Goal: Task Accomplishment & Management: Complete application form

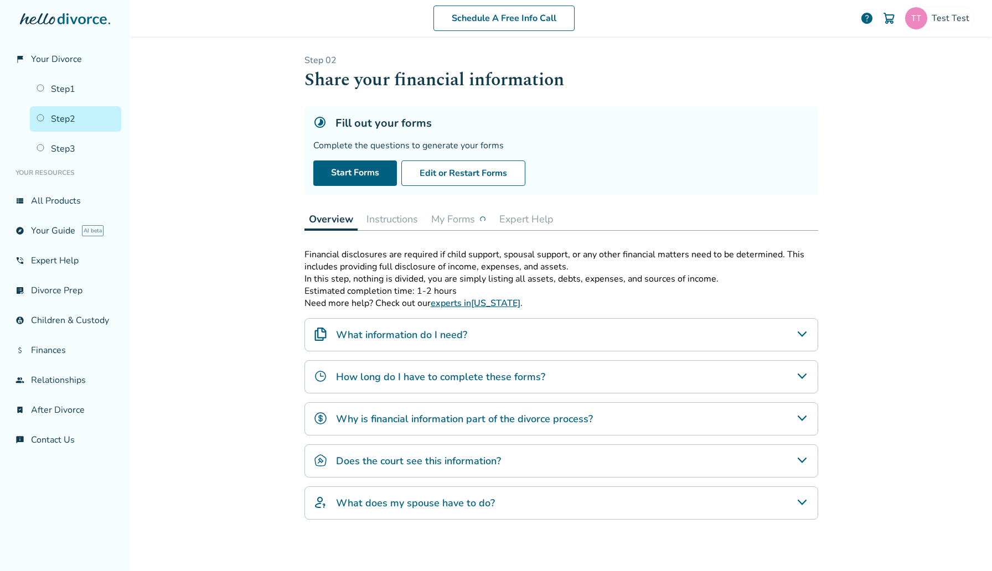
click at [470, 217] on button "My Forms" at bounding box center [459, 219] width 64 height 22
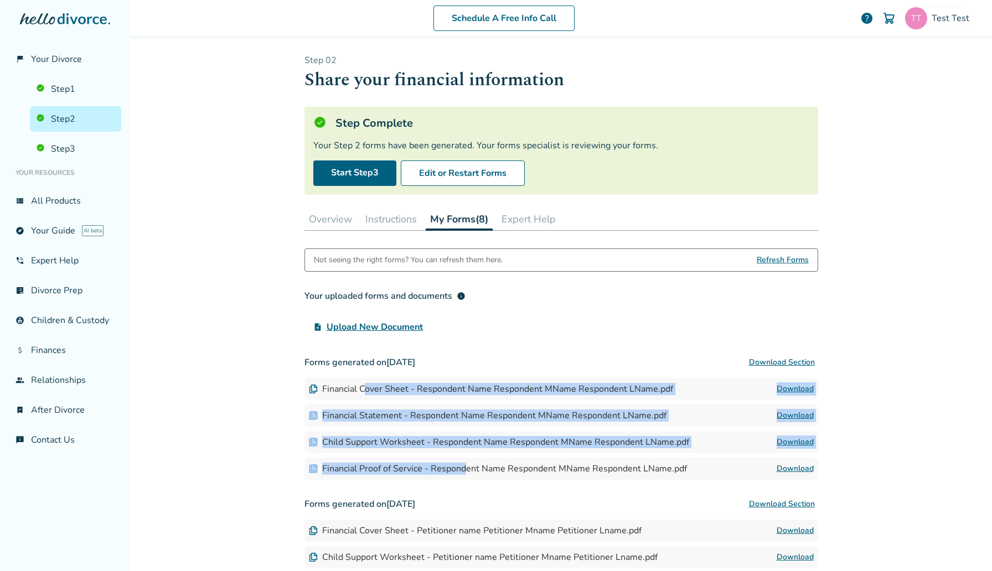
drag, startPoint x: 365, startPoint y: 386, endPoint x: 465, endPoint y: 465, distance: 128.4
click at [465, 465] on div "Forms generated on [DATE] Download Section Financial Cover Sheet - Respondent N…" at bounding box center [561, 415] width 514 height 128
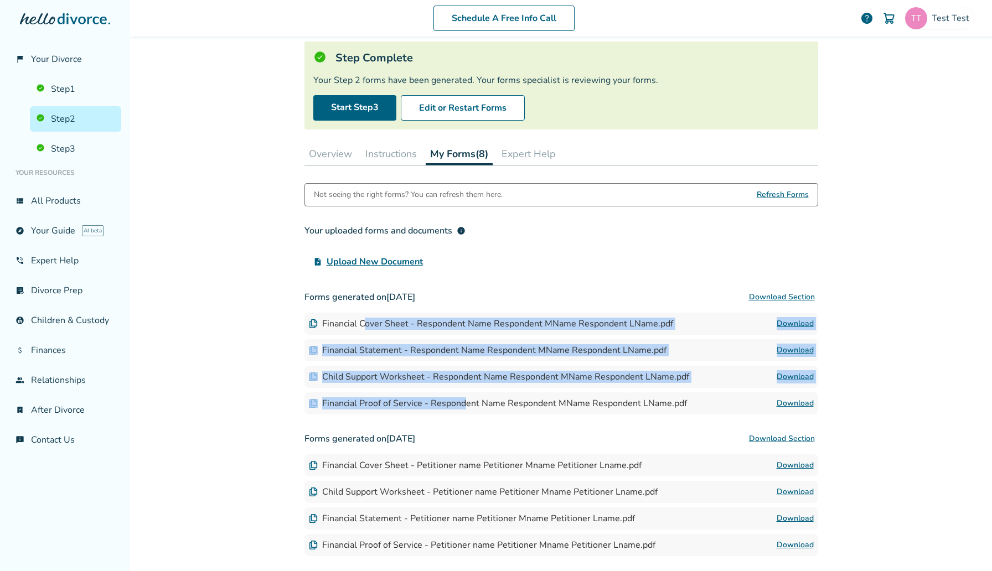
scroll to position [64, 0]
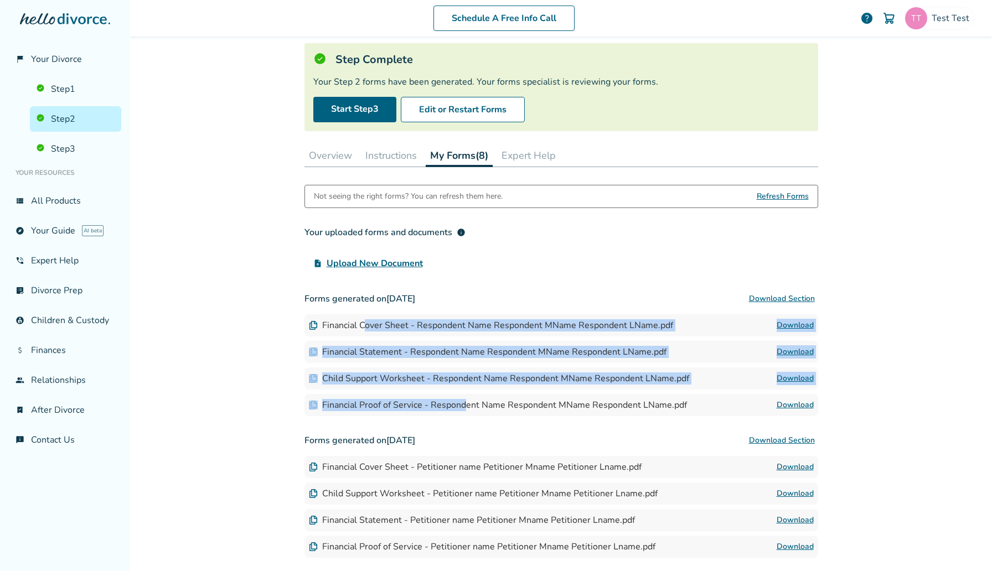
click at [783, 328] on link "Download" at bounding box center [794, 325] width 37 height 13
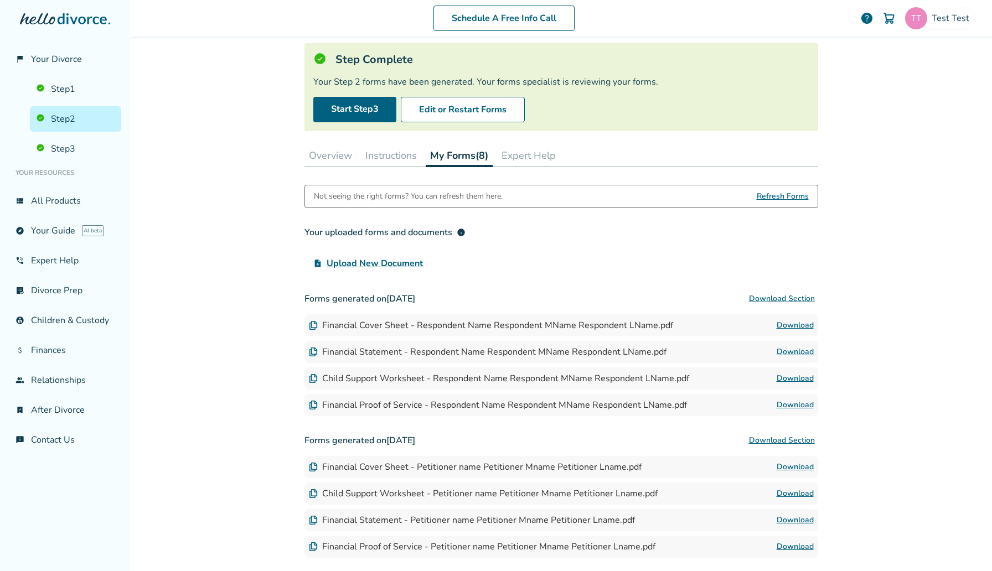
click at [359, 346] on div "Financial Statement - Respondent Name Respondent MName Respondent LName.pdf" at bounding box center [487, 352] width 357 height 12
drag, startPoint x: 343, startPoint y: 353, endPoint x: 545, endPoint y: 354, distance: 202.5
click at [545, 354] on div "Financial Statement - Respondent Name Respondent MName Respondent LName.pdf" at bounding box center [487, 352] width 357 height 12
click at [785, 353] on link "Download" at bounding box center [794, 351] width 37 height 13
drag, startPoint x: 338, startPoint y: 378, endPoint x: 458, endPoint y: 377, distance: 119.5
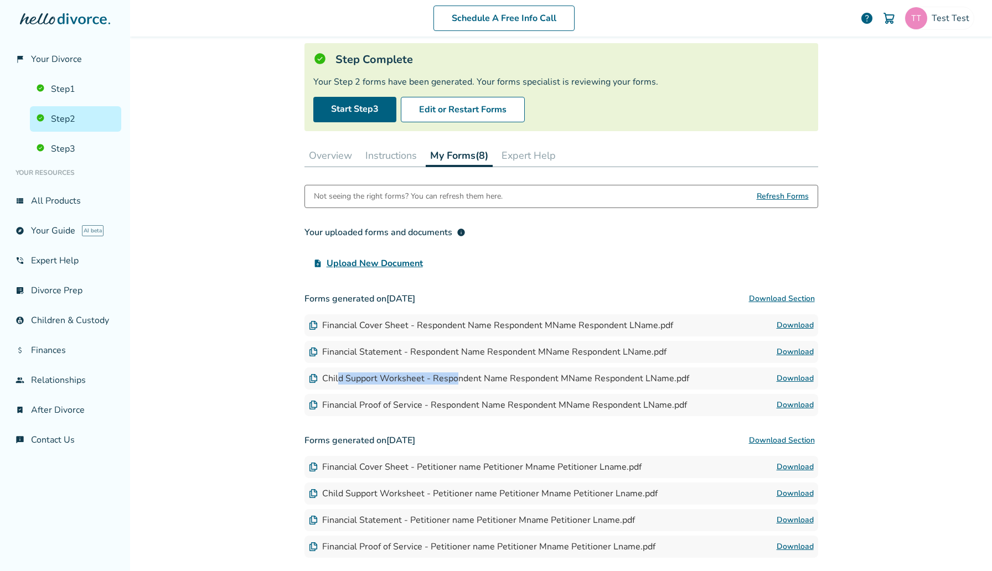
click at [458, 377] on div "Child Support Worksheet - Respondent Name Respondent MName Respondent LName.pdf" at bounding box center [499, 378] width 380 height 12
click at [792, 376] on link "Download" at bounding box center [794, 378] width 37 height 13
drag, startPoint x: 360, startPoint y: 404, endPoint x: 535, endPoint y: 402, distance: 174.9
click at [535, 402] on div "Financial Proof of Service - Respondent Name Respondent MName Respondent LName.…" at bounding box center [498, 405] width 378 height 12
click at [797, 397] on div "Financial Proof of Service - Respondent Name Respondent MName Respondent LName.…" at bounding box center [561, 405] width 514 height 22
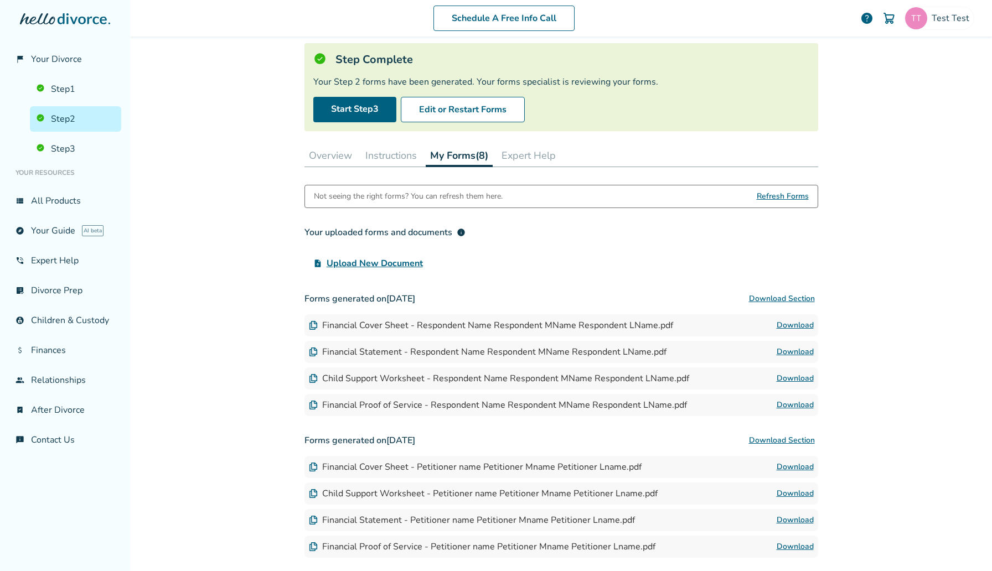
click at [796, 406] on link "Download" at bounding box center [794, 404] width 37 height 13
drag, startPoint x: 354, startPoint y: 324, endPoint x: 447, endPoint y: 324, distance: 93.0
click at [447, 324] on div "Financial Cover Sheet - Respondent Name Respondent MName Respondent LName.pdf" at bounding box center [491, 325] width 364 height 12
click at [78, 88] on link "Step 1" at bounding box center [75, 88] width 91 height 25
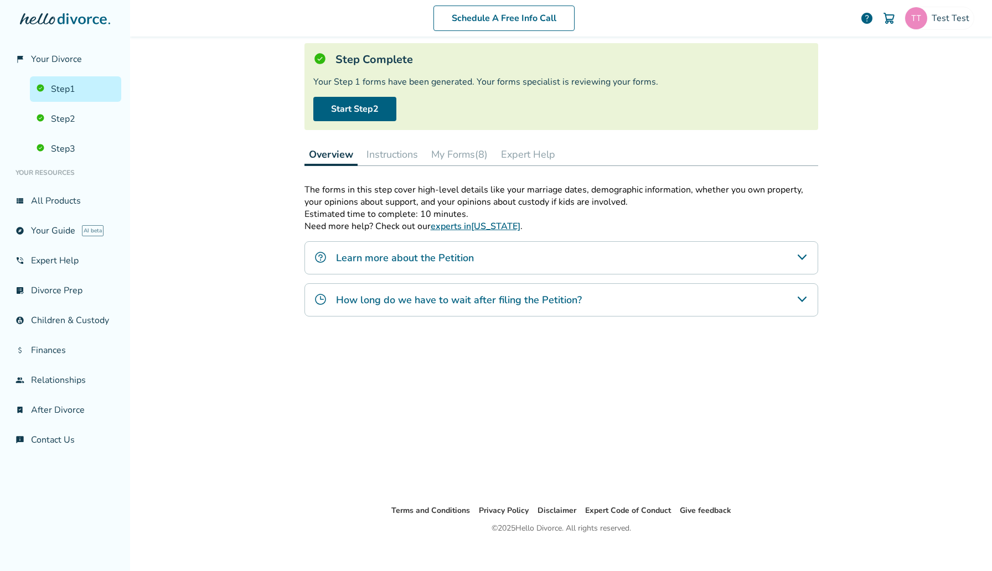
scroll to position [54, 0]
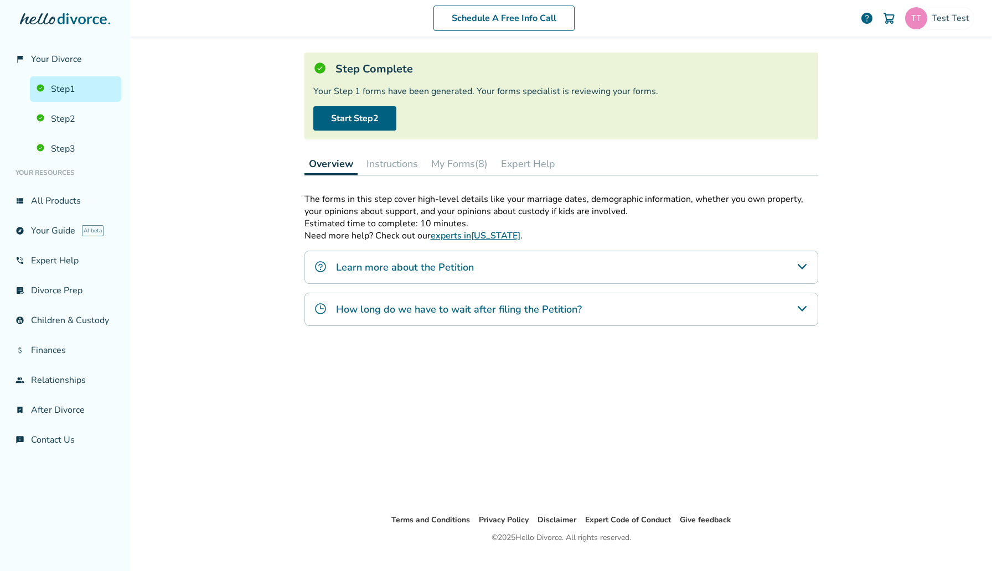
click at [474, 167] on button "My Forms (8)" at bounding box center [459, 164] width 65 height 22
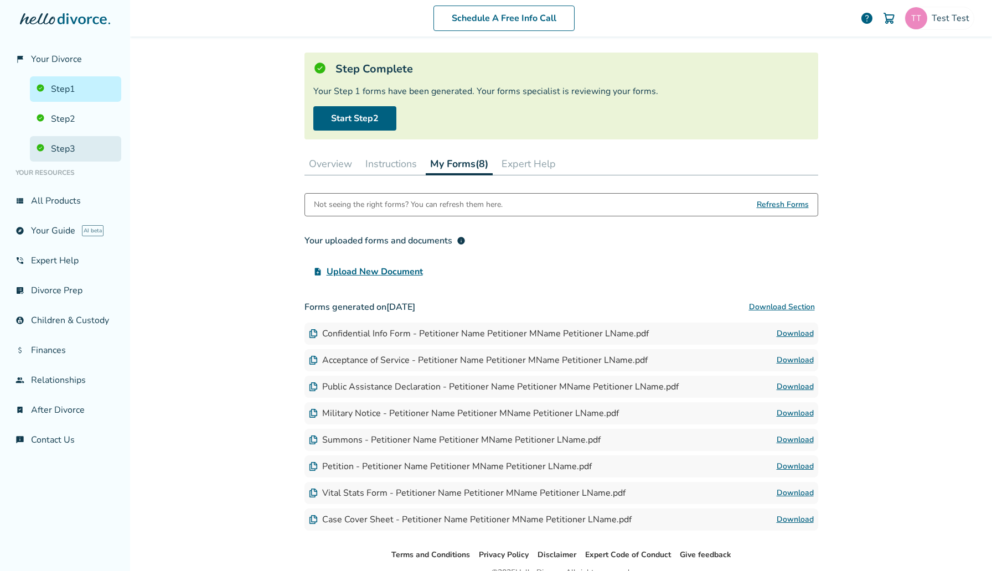
click at [105, 154] on link "Step 3" at bounding box center [75, 148] width 91 height 25
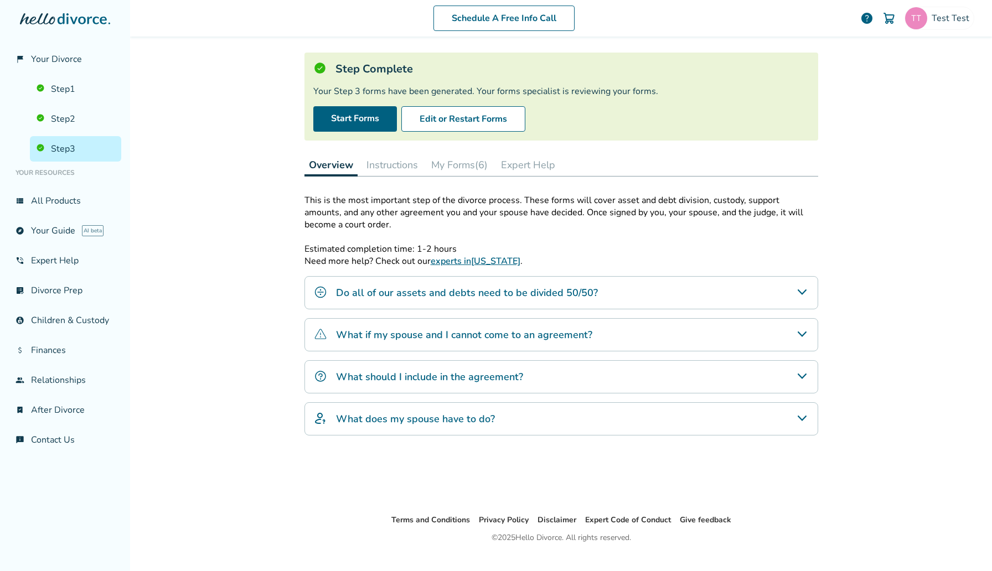
click at [447, 151] on div "Step 0 3 Prepare your divorce agreement Step Complete Your Step 3 forms have be…" at bounding box center [561, 248] width 514 height 496
click at [458, 160] on button "My Forms (6)" at bounding box center [459, 165] width 65 height 22
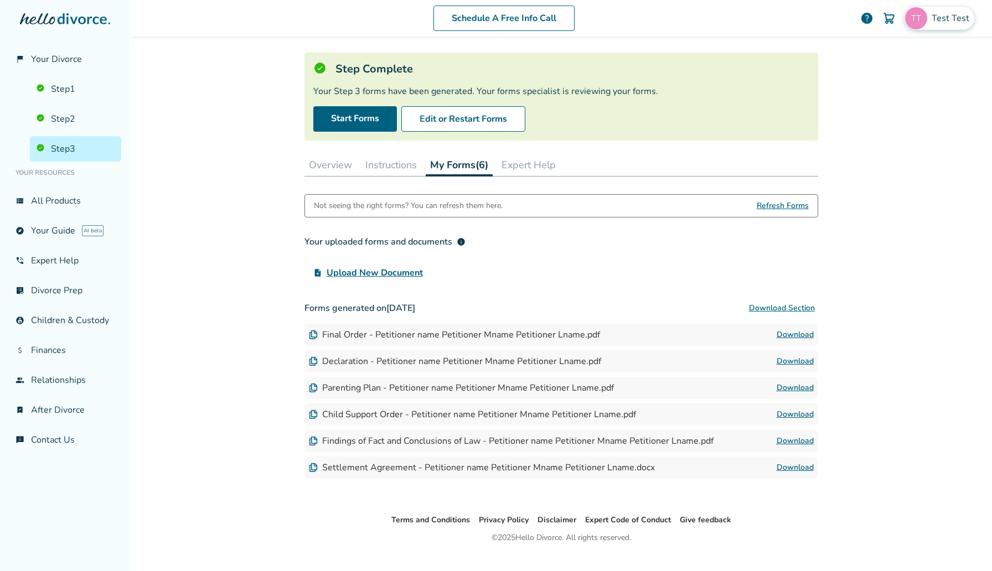
click at [926, 20] on img at bounding box center [916, 18] width 22 height 22
click at [898, 63] on span "sephiroth.jedidiah@freedrops.org" at bounding box center [899, 68] width 147 height 24
copy span "sephiroth.jedidiah@freedrops.org"
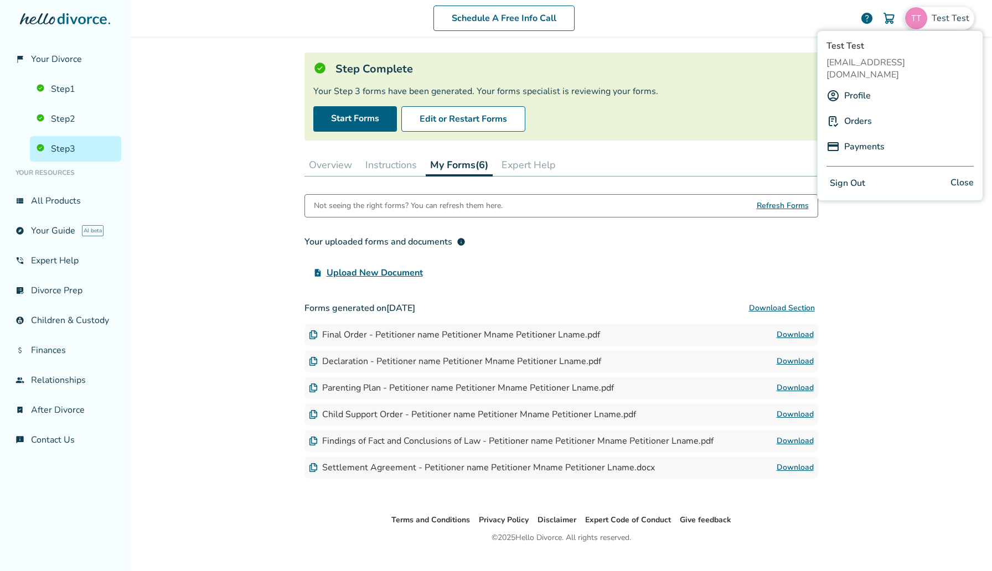
click at [255, 199] on div "Schedule A Free Info Call Test Test help Schedule A Free Call Test Test sephiro…" at bounding box center [561, 285] width 862 height 571
click at [941, 13] on span "Test Test" at bounding box center [952, 18] width 42 height 12
click at [894, 63] on span "sephiroth.jedidiah@freedrops.org" at bounding box center [899, 68] width 147 height 24
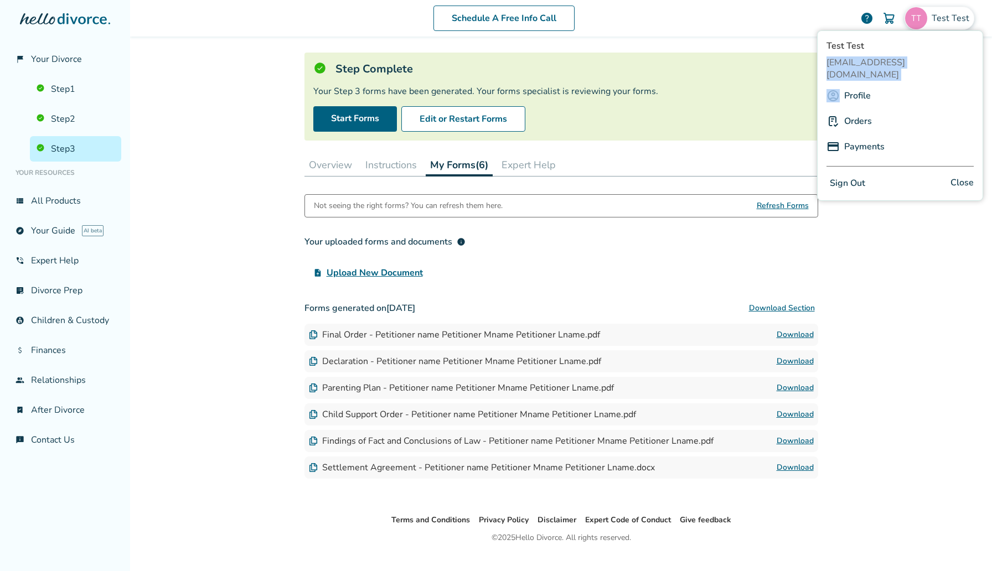
copy span "sephiroth.jedidiah@freedrops.org"
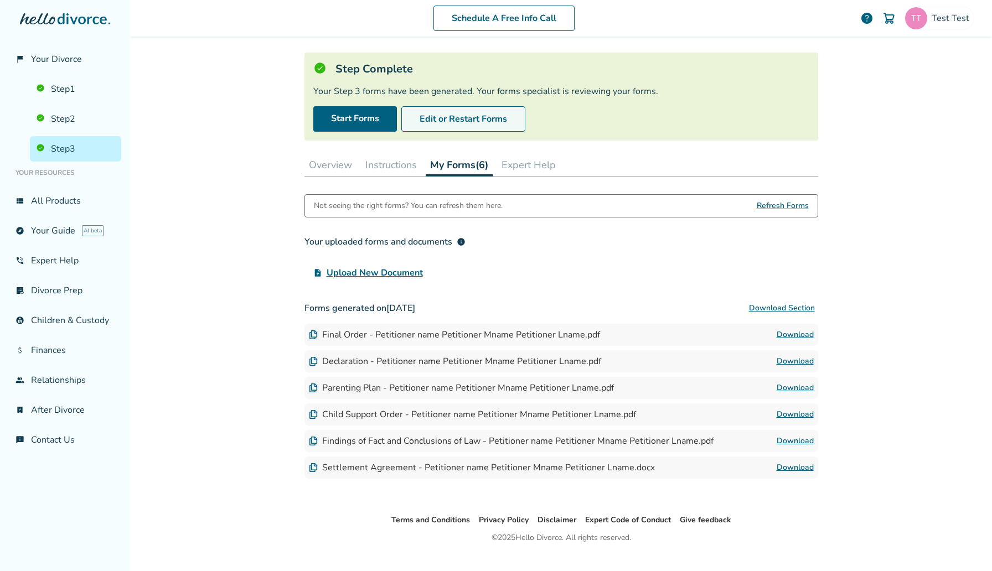
click at [457, 112] on button "Edit or Restart Forms" at bounding box center [463, 118] width 124 height 25
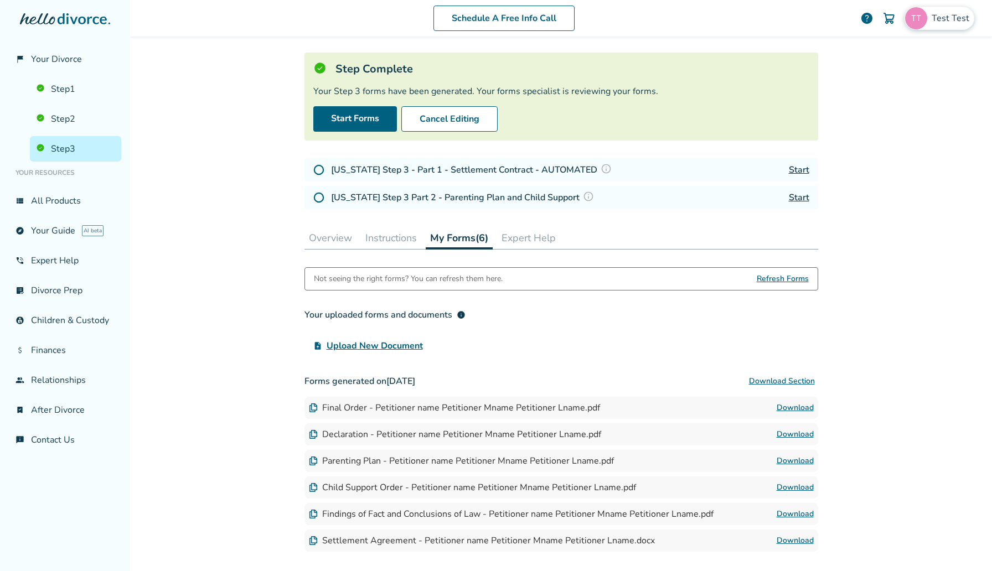
click at [950, 24] on div "Test Test" at bounding box center [939, 18] width 70 height 23
click at [875, 57] on span "sephiroth.jedidiah@freedrops.org" at bounding box center [899, 68] width 147 height 24
click at [852, 252] on div "Schedule A Free Info Call Test Test help Schedule A Free Call Test Test sephiro…" at bounding box center [561, 285] width 862 height 571
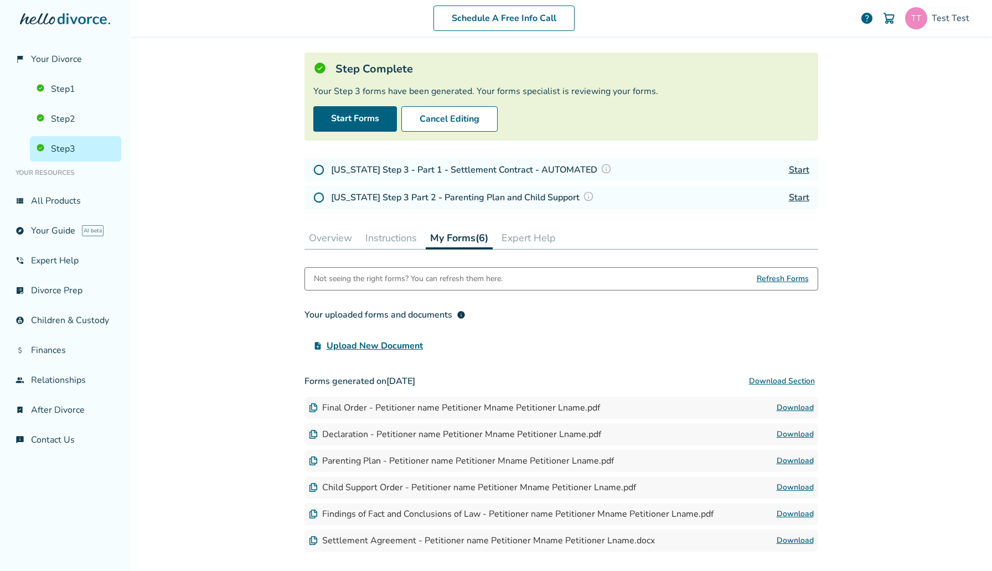
click at [950, 37] on div "Schedule A Free Info Call Test Test help" at bounding box center [561, 18] width 844 height 43
click at [950, 25] on div "Test Test" at bounding box center [939, 18] width 70 height 23
click at [895, 59] on span "sephiroth.jedidiah@freedrops.org" at bounding box center [899, 68] width 147 height 24
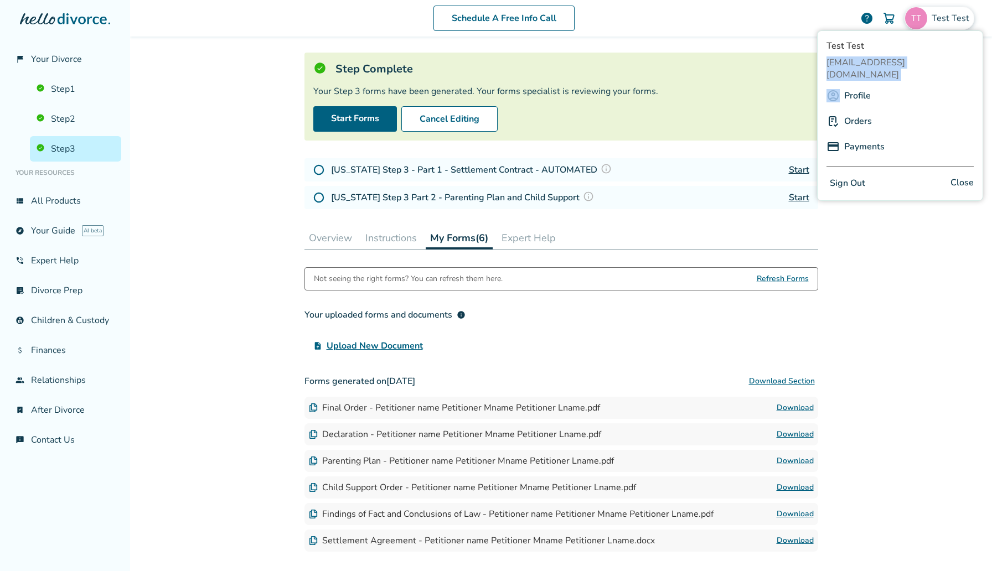
copy span "sephiroth.jedidiah@freedrops.org"
click at [898, 235] on div "Schedule A Free Info Call Test Test help Schedule A Free Call Test Test sephiro…" at bounding box center [561, 285] width 862 height 571
click at [801, 170] on link "Start" at bounding box center [799, 170] width 20 height 12
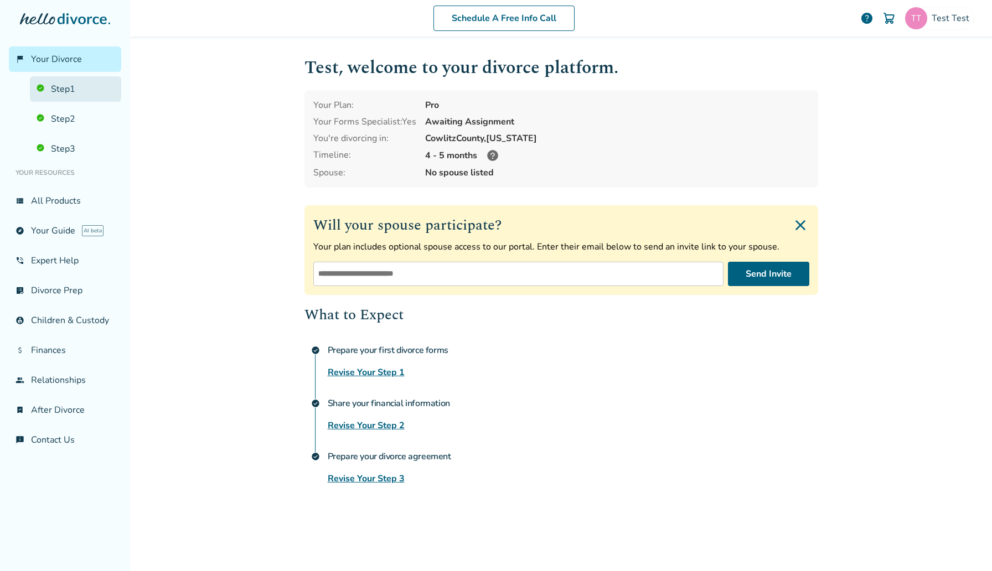
click at [87, 90] on link "Step 1" at bounding box center [75, 88] width 91 height 25
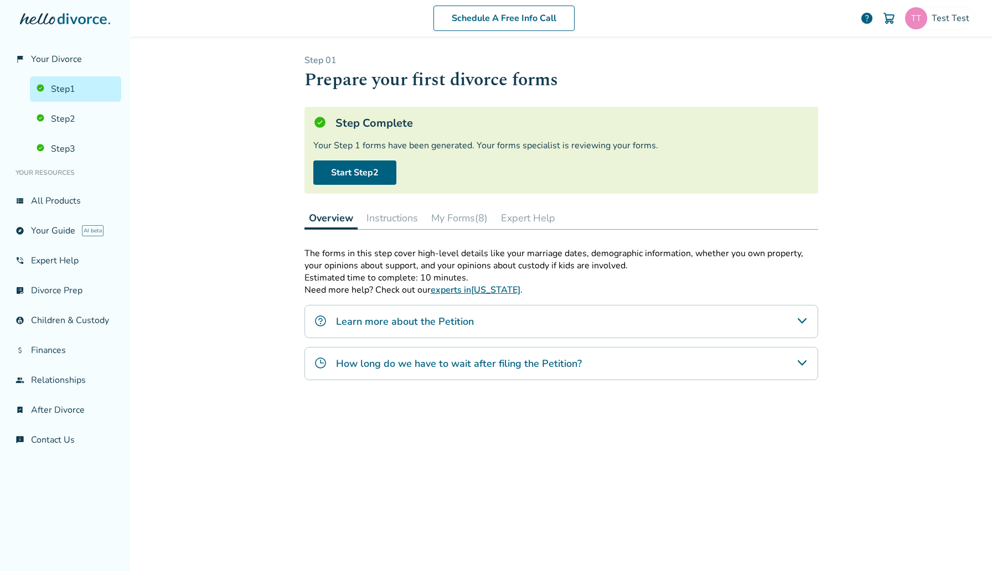
click at [459, 216] on button "My Forms (8)" at bounding box center [459, 218] width 65 height 22
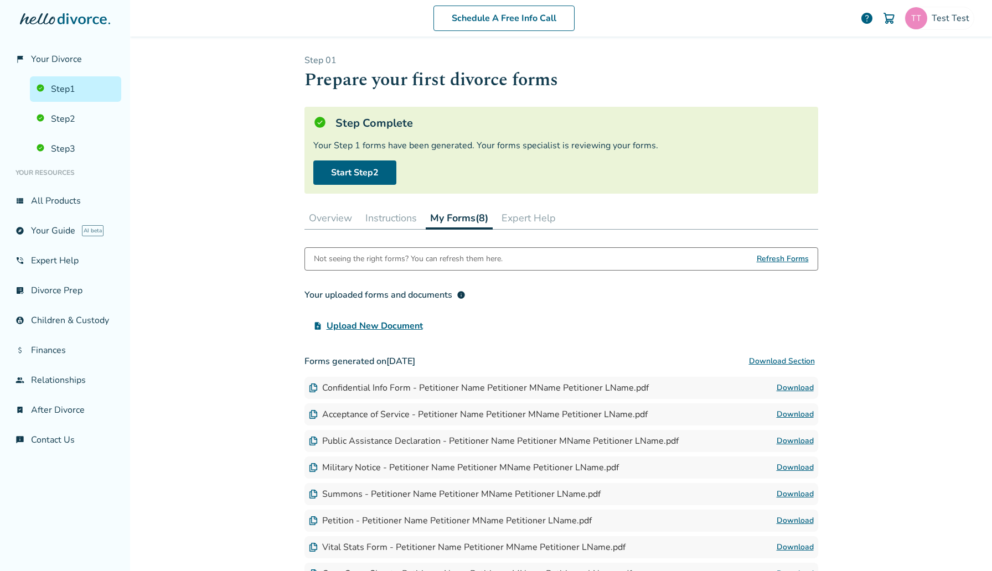
scroll to position [108, 0]
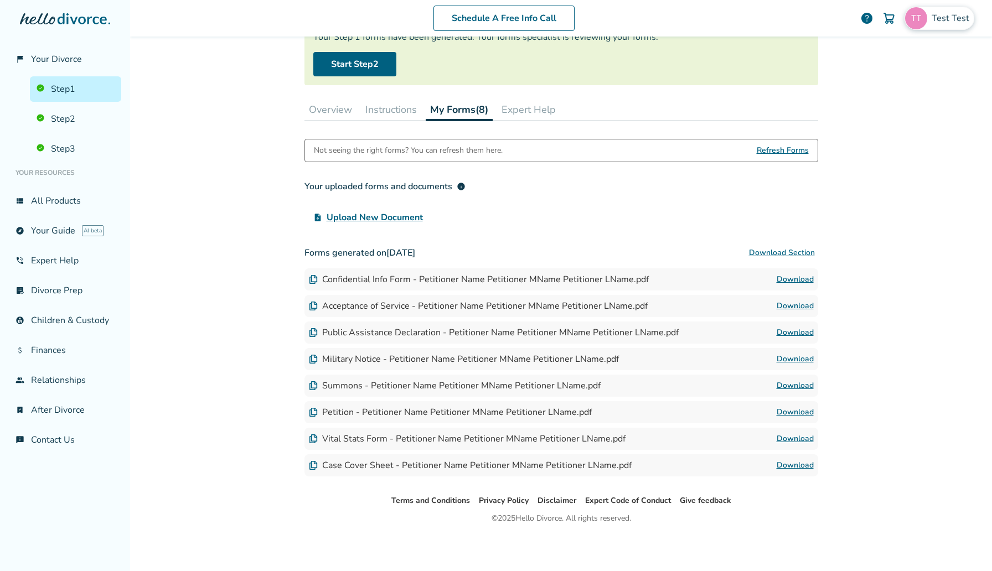
click at [966, 25] on div "Test Test" at bounding box center [939, 18] width 70 height 23
click at [836, 175] on button "Sign Out" at bounding box center [847, 183] width 42 height 16
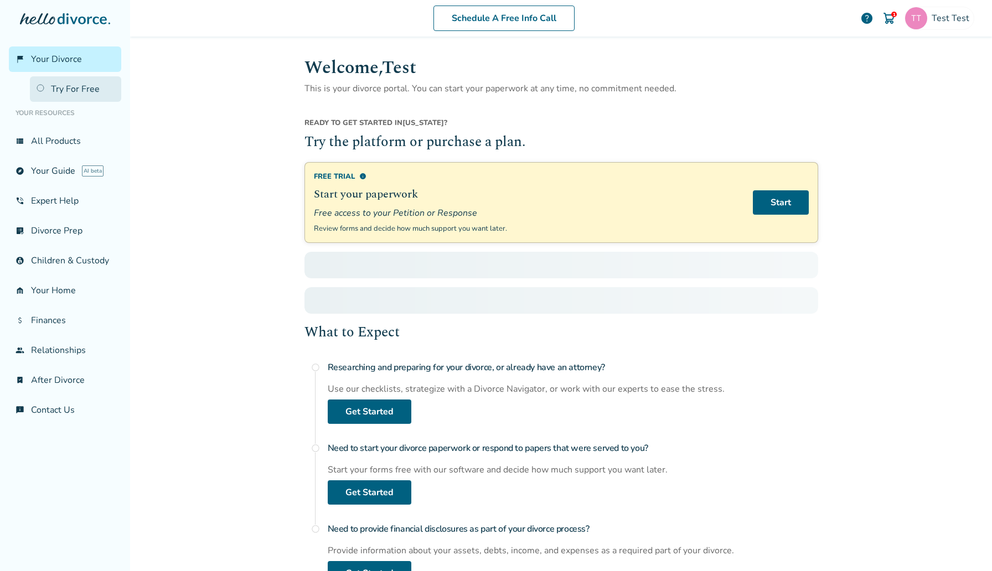
click at [86, 86] on link "Try For Free" at bounding box center [75, 88] width 91 height 25
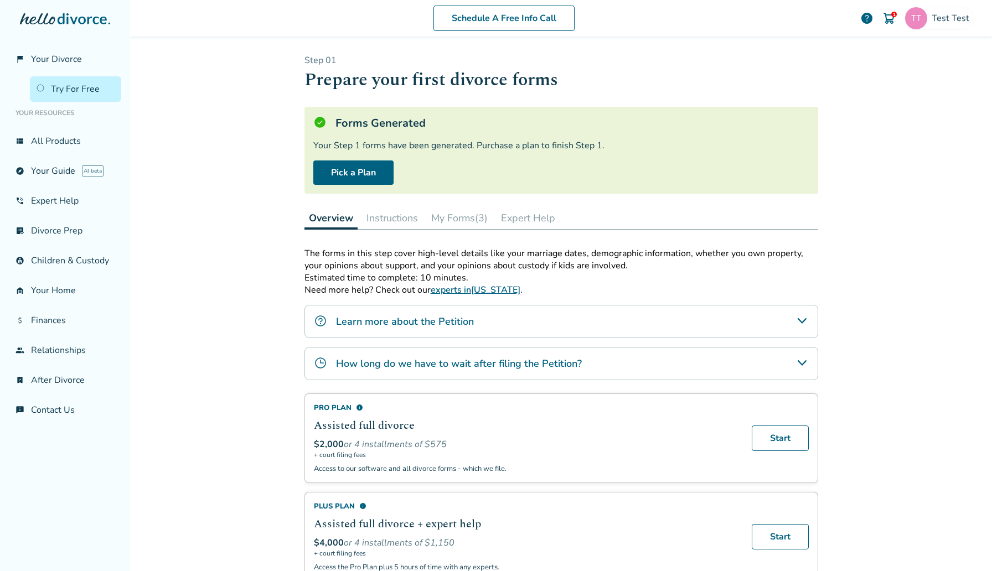
click at [447, 213] on button "My Forms (3)" at bounding box center [459, 218] width 65 height 22
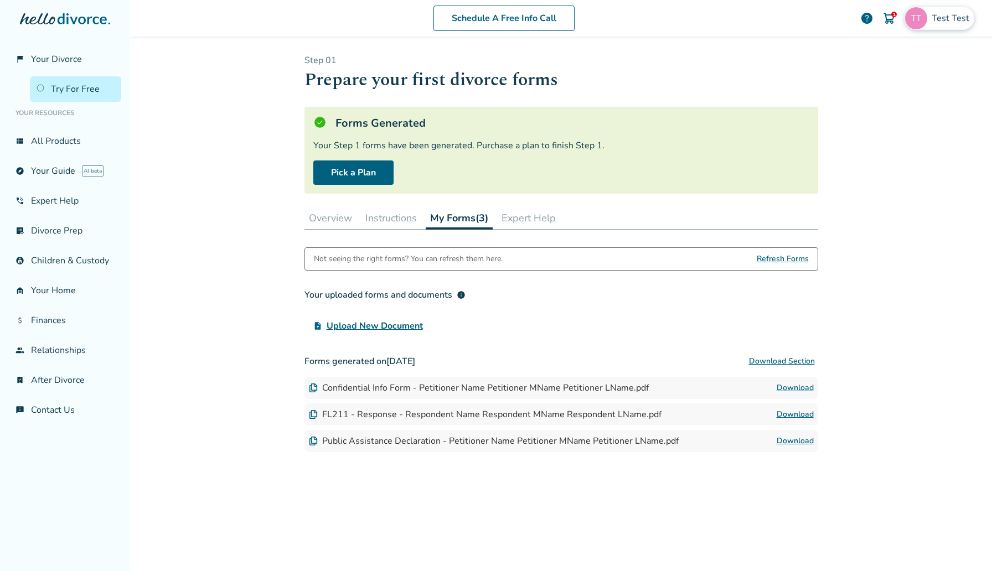
click at [948, 25] on div "Test Test" at bounding box center [939, 18] width 70 height 23
click at [859, 188] on button "Sign Out" at bounding box center [847, 196] width 42 height 16
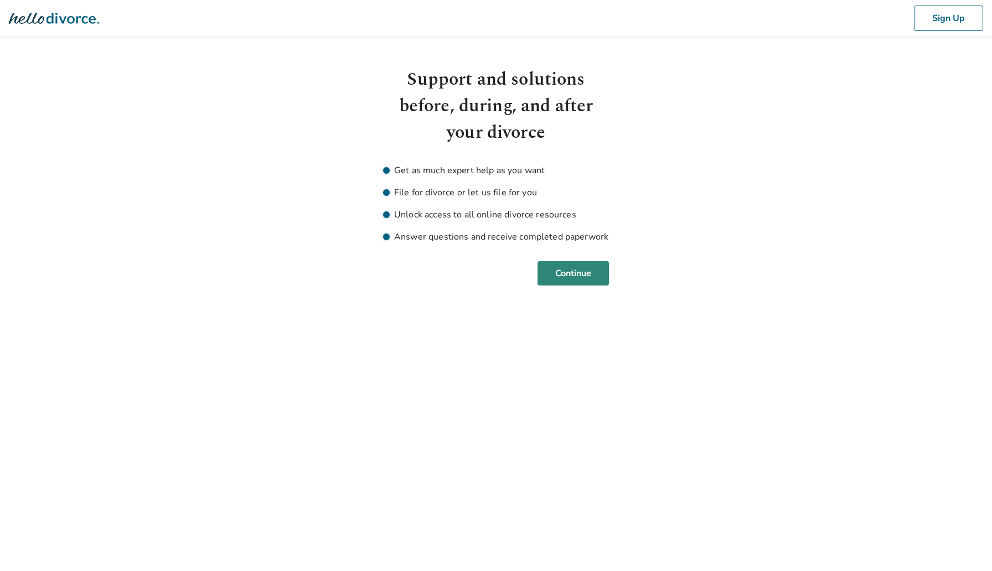
click at [574, 263] on button "Continue" at bounding box center [572, 273] width 71 height 24
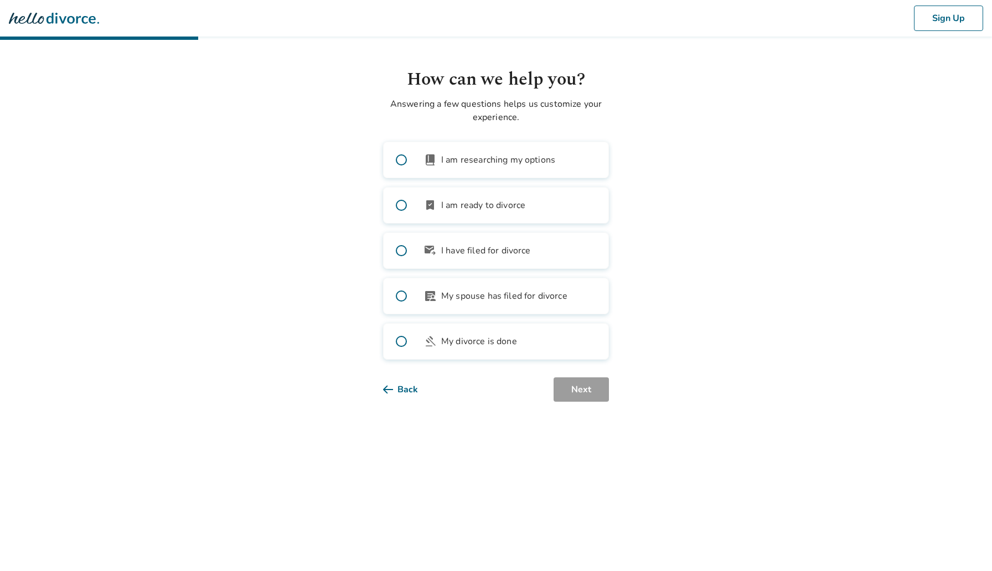
click at [480, 178] on div "book_2 I am researching my options bookmark_check I am ready to divorce outgoin…" at bounding box center [496, 251] width 226 height 218
click at [486, 221] on label "bookmark_check I am ready to divorce" at bounding box center [496, 205] width 226 height 37
click at [587, 387] on button "Next" at bounding box center [580, 389] width 55 height 24
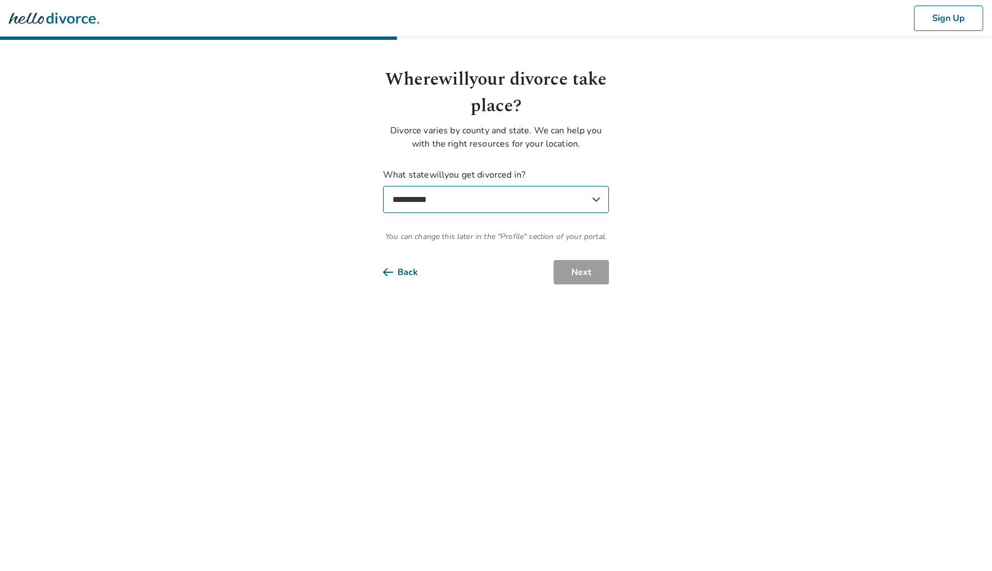
click at [437, 189] on select "**********" at bounding box center [496, 199] width 226 height 27
click at [383, 186] on select "**********" at bounding box center [496, 199] width 226 height 27
click at [483, 205] on select "**********" at bounding box center [496, 199] width 226 height 27
select select "**"
click at [383, 186] on select "**********" at bounding box center [496, 199] width 226 height 27
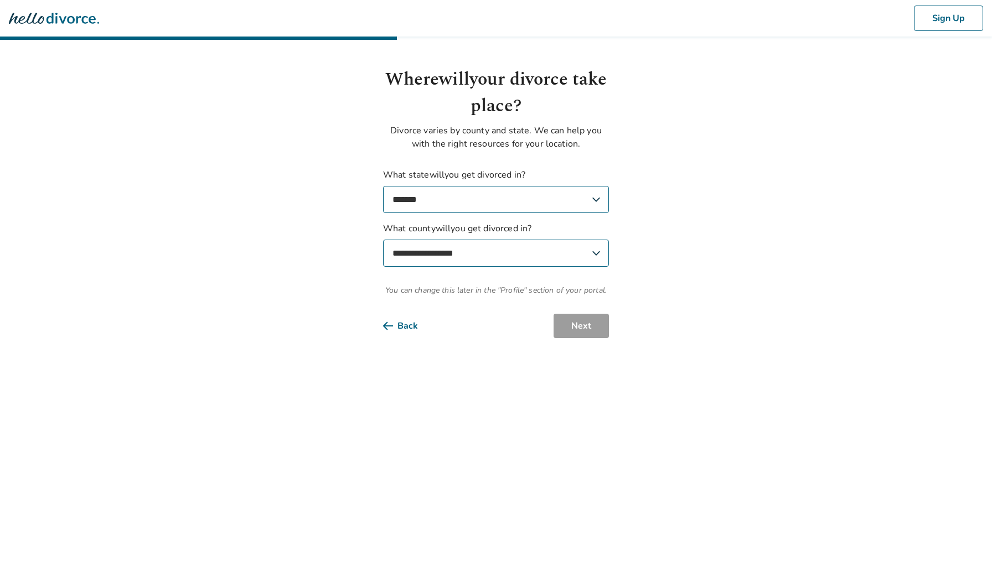
click at [543, 244] on select "**********" at bounding box center [496, 253] width 226 height 27
select select "*******"
click at [383, 240] on select "**********" at bounding box center [496, 253] width 226 height 27
click at [600, 325] on button "Next" at bounding box center [580, 326] width 55 height 24
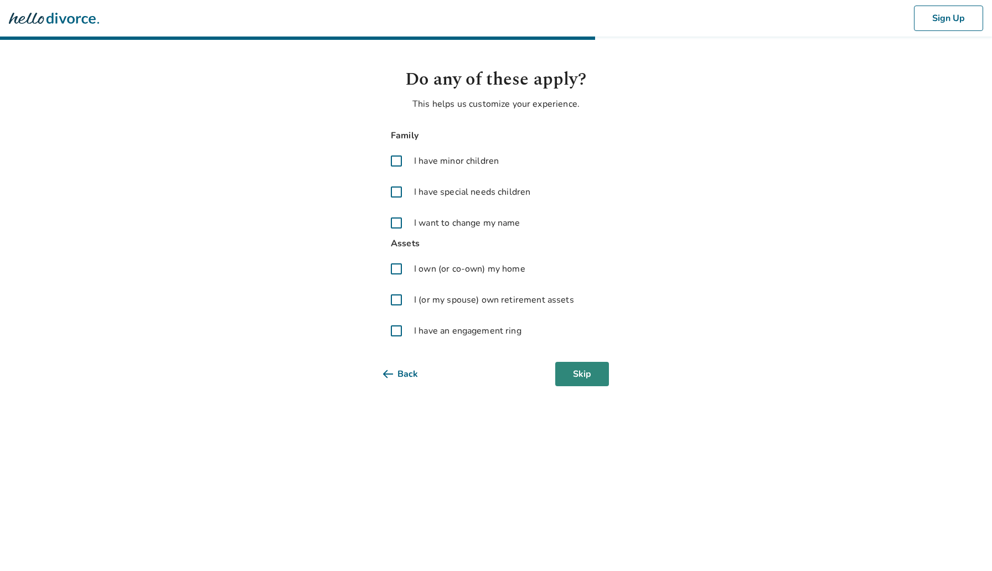
click at [584, 375] on button "Skip" at bounding box center [582, 374] width 54 height 24
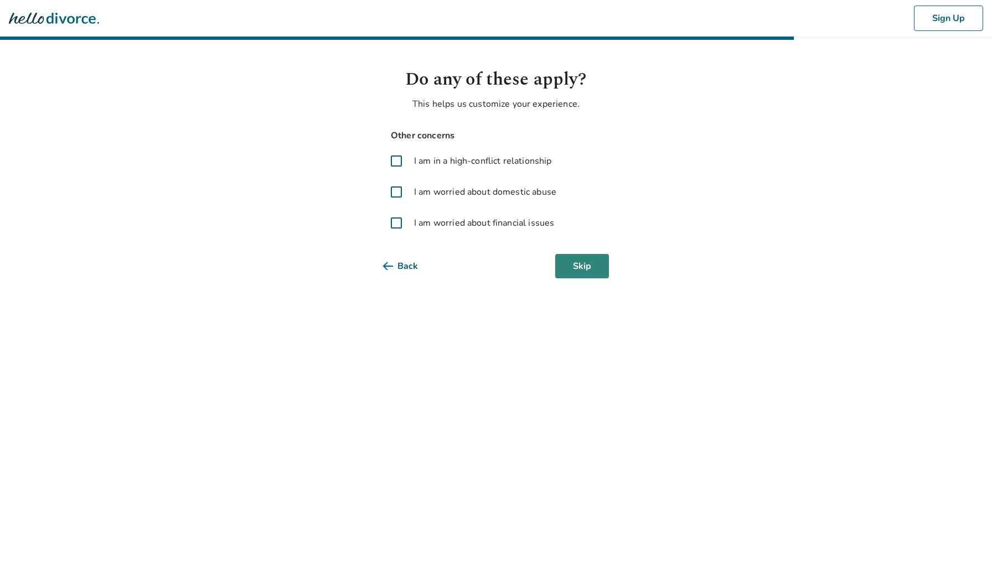
click at [582, 271] on button "Skip" at bounding box center [582, 266] width 54 height 24
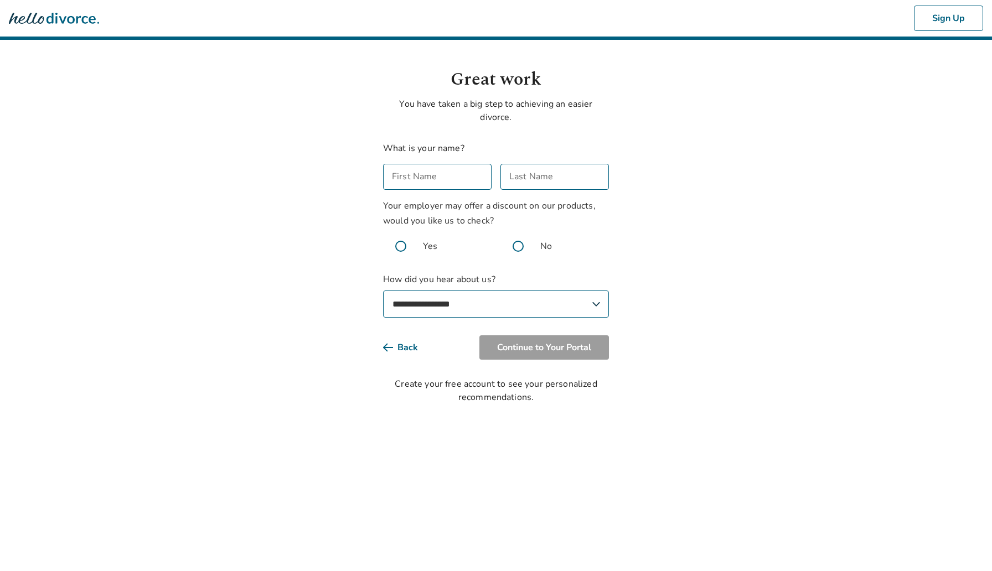
click at [423, 174] on input "First Name" at bounding box center [437, 177] width 108 height 26
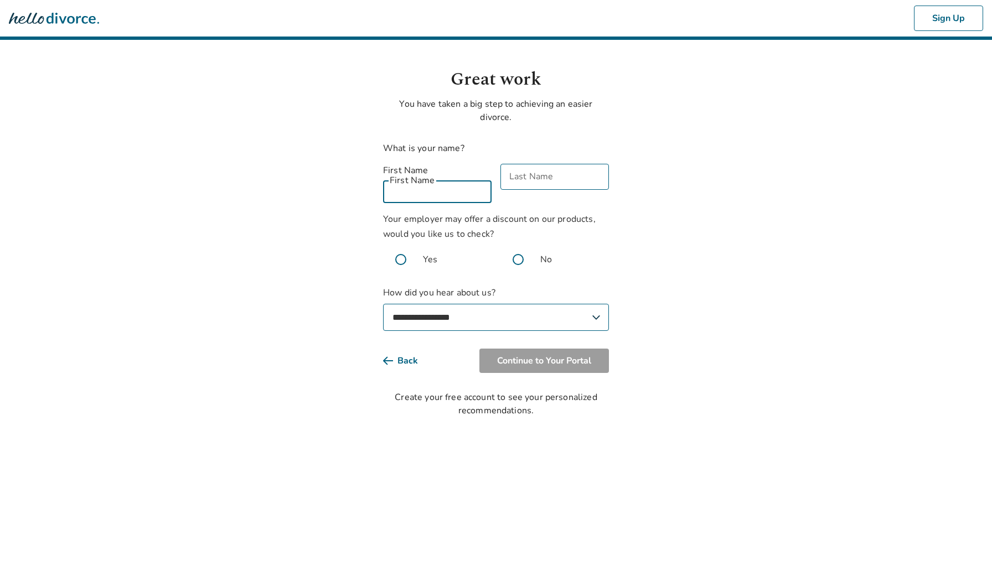
type input "****"
click at [543, 179] on input "Last Name" at bounding box center [554, 190] width 108 height 26
type input "****"
click at [520, 246] on span at bounding box center [517, 259] width 35 height 35
click at [447, 307] on select "**********" at bounding box center [496, 317] width 226 height 27
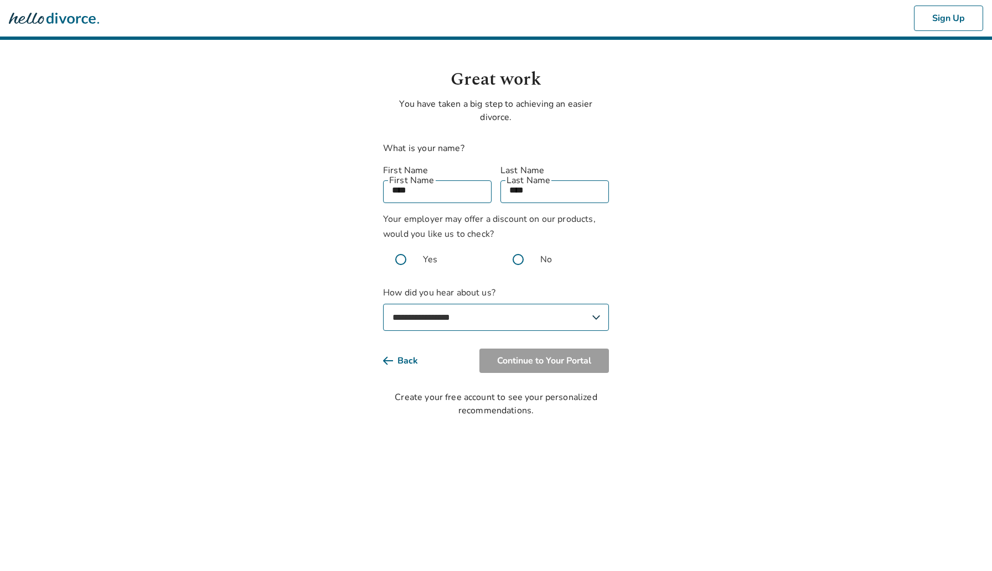
select select "**********"
click at [383, 304] on select "**********" at bounding box center [496, 317] width 226 height 27
click at [565, 352] on button "Continue to Your Portal" at bounding box center [543, 361] width 129 height 24
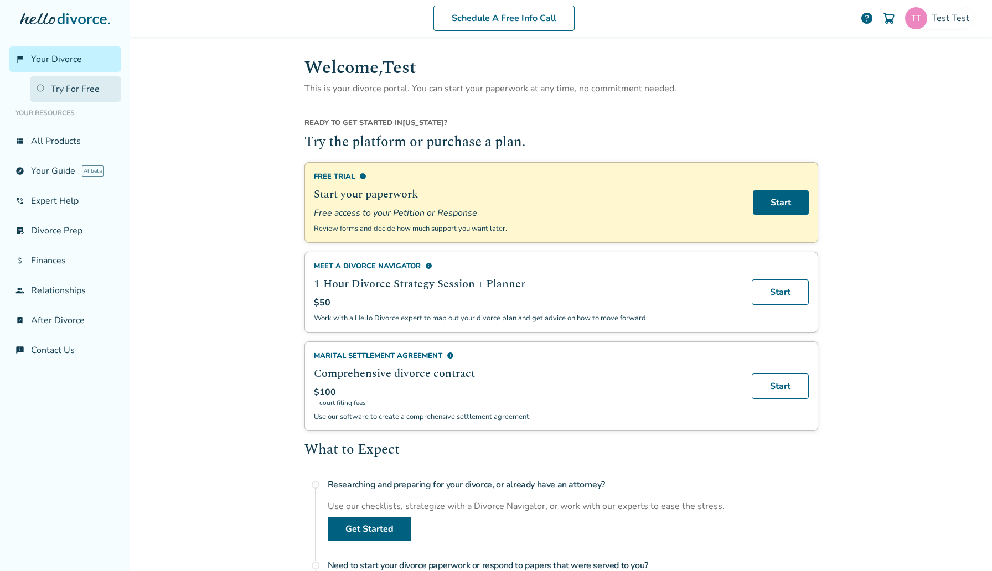
click at [72, 92] on link "Try For Free" at bounding box center [75, 88] width 91 height 25
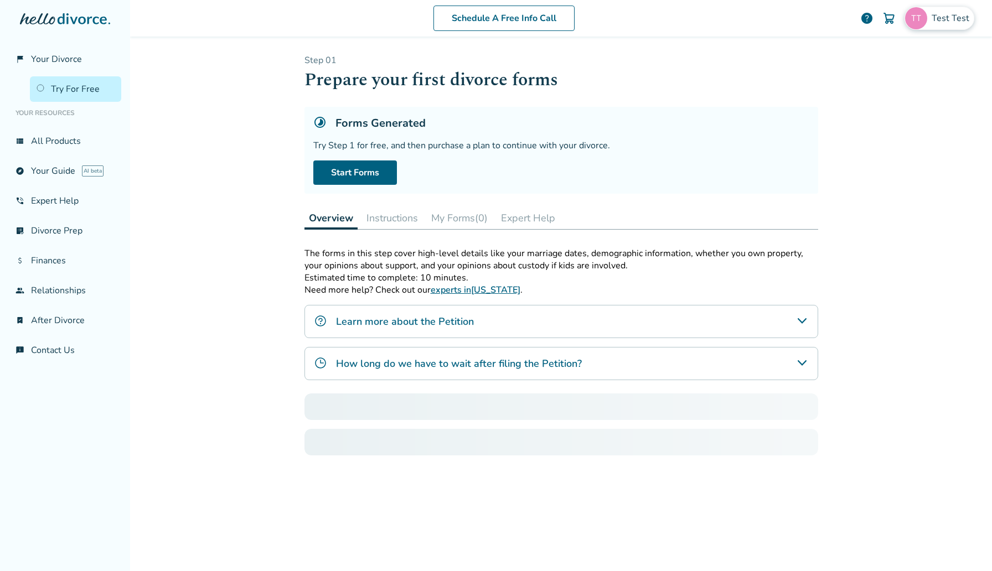
click at [944, 24] on div "Test Test" at bounding box center [939, 18] width 70 height 23
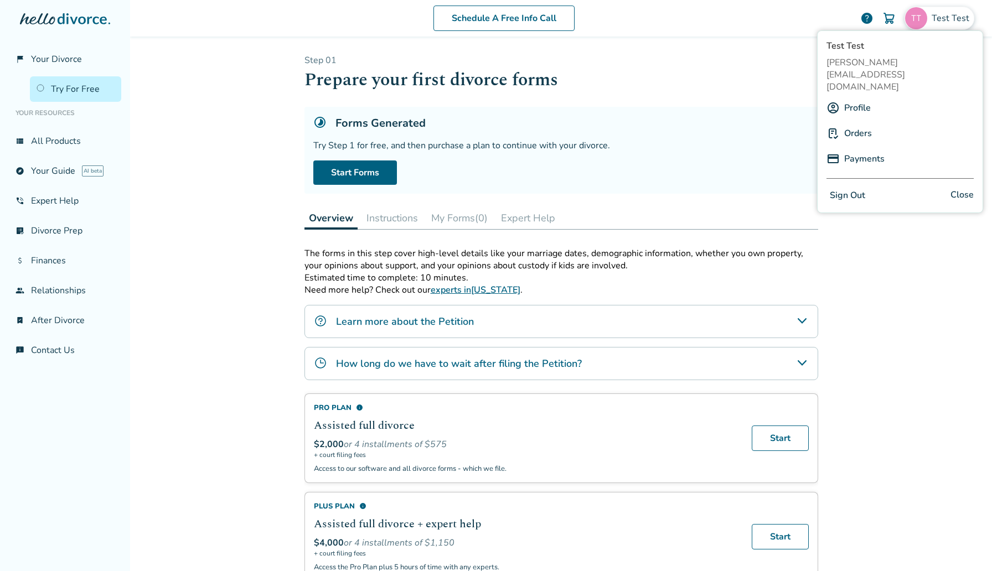
click at [878, 67] on span "roddy.nate@freedrops.org" at bounding box center [899, 74] width 147 height 37
copy span "roddy.nate@freedrops.org"
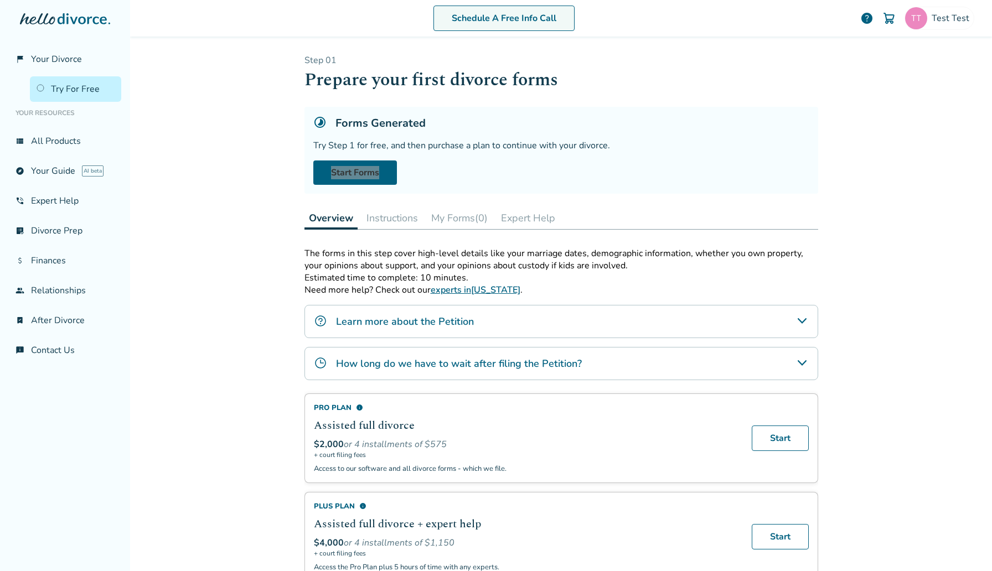
drag, startPoint x: 362, startPoint y: 170, endPoint x: 556, endPoint y: 11, distance: 250.8
click at [0, 0] on div "flag_2 Your Divorce Try For Free Your Resources view_list All Products explore …" at bounding box center [496, 285] width 992 height 571
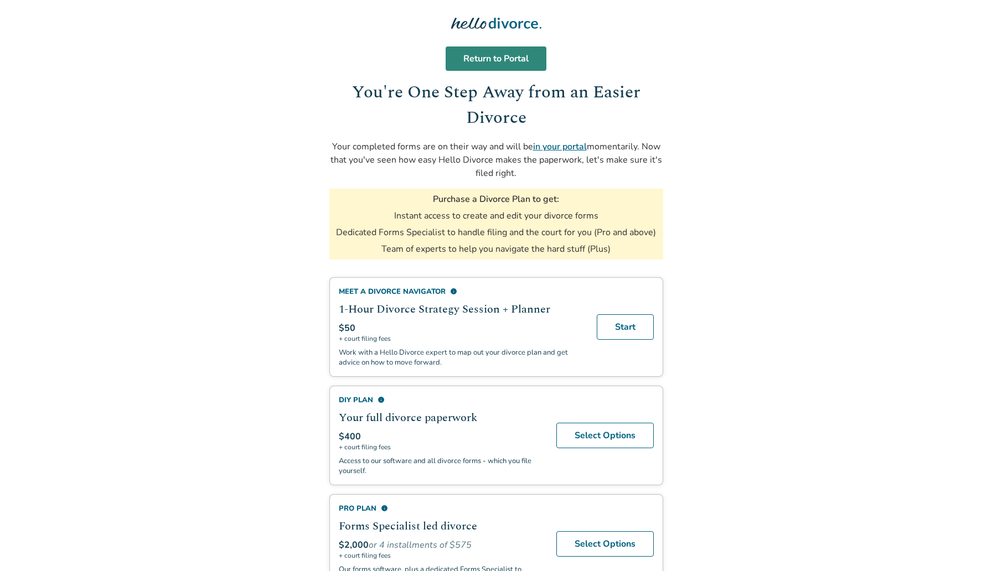
click at [522, 58] on link "Return to Portal" at bounding box center [495, 58] width 101 height 24
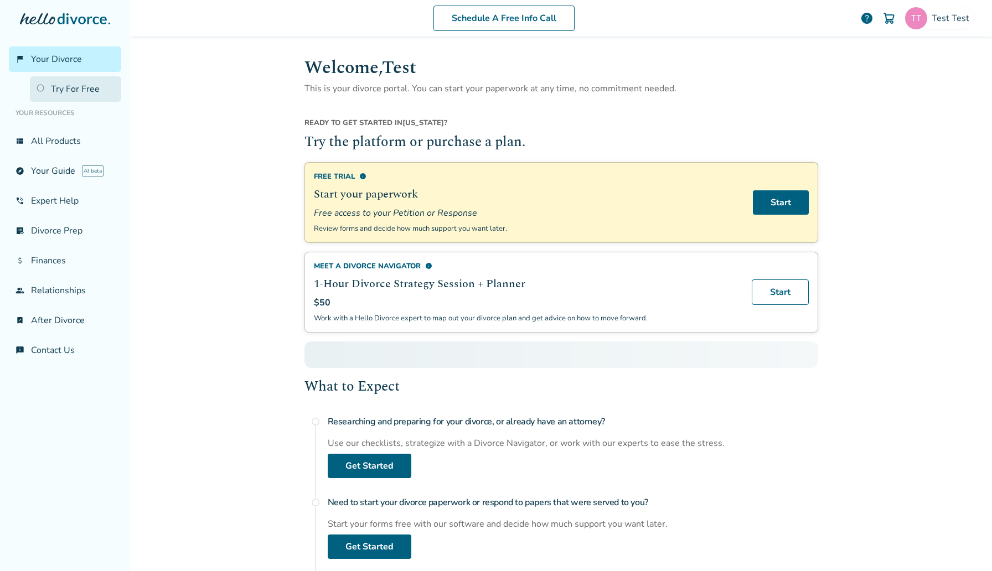
click at [107, 76] on link "Try For Free" at bounding box center [75, 88] width 91 height 25
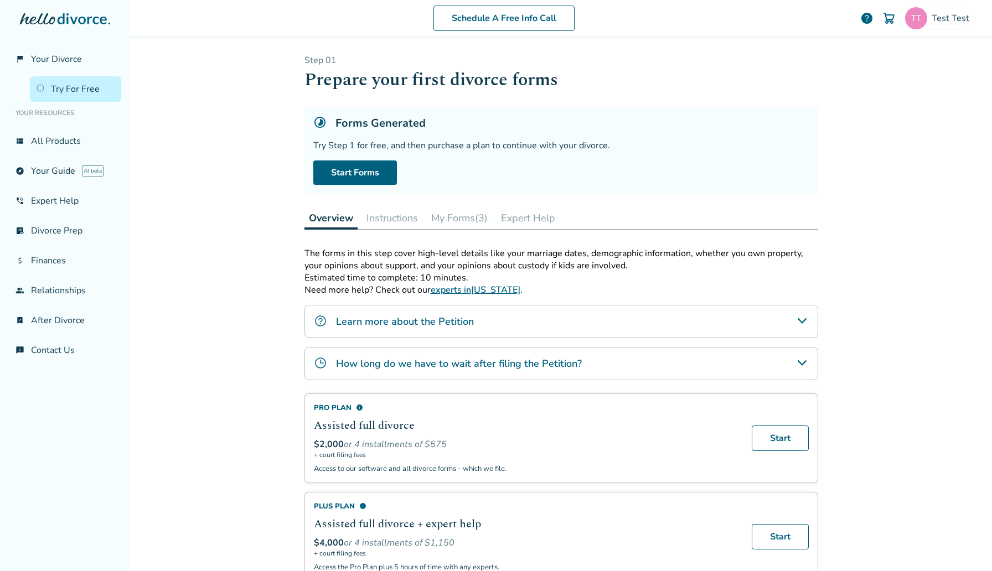
click at [464, 214] on button "My Forms (3)" at bounding box center [459, 218] width 65 height 22
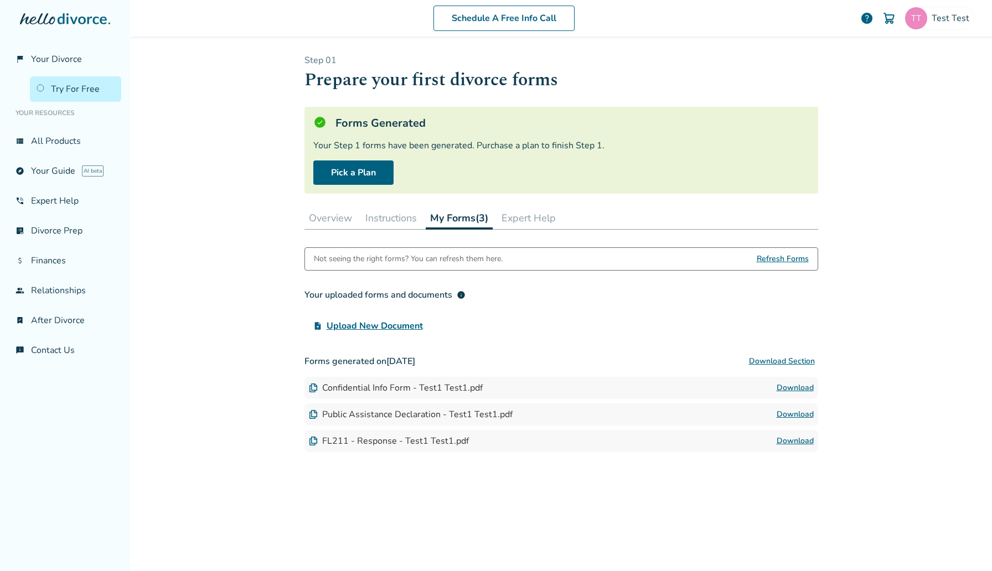
drag, startPoint x: 346, startPoint y: 381, endPoint x: 488, endPoint y: 380, distance: 141.1
click at [488, 380] on div "Confidential Info Form - Test1 Test1.pdf Download" at bounding box center [561, 388] width 514 height 22
drag, startPoint x: 452, startPoint y: 388, endPoint x: 344, endPoint y: 387, distance: 107.9
click at [344, 387] on div "Confidential Info Form - Test1 Test1.pdf" at bounding box center [396, 388] width 174 height 12
drag, startPoint x: 323, startPoint y: 388, endPoint x: 488, endPoint y: 390, distance: 165.5
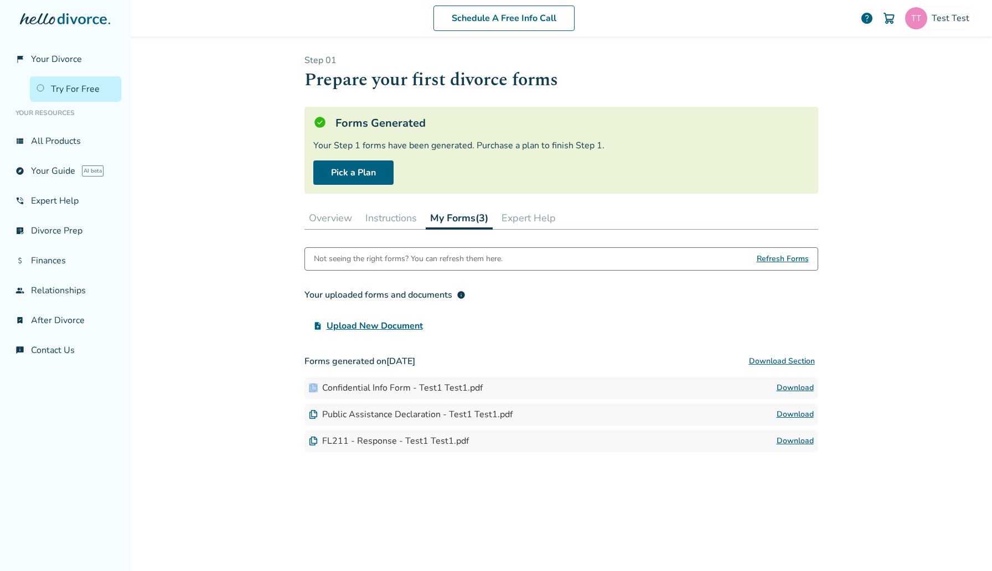
click at [488, 390] on div "Confidential Info Form - Test1 Test1.pdf Download" at bounding box center [561, 388] width 514 height 22
drag, startPoint x: 377, startPoint y: 381, endPoint x: 463, endPoint y: 380, distance: 86.3
click at [463, 380] on div "Confidential Info Form - Test1 Test1.pdf Download" at bounding box center [561, 388] width 514 height 22
drag, startPoint x: 462, startPoint y: 387, endPoint x: 362, endPoint y: 387, distance: 100.2
click at [362, 387] on div "Confidential Info Form - Test1 Test1.pdf" at bounding box center [396, 388] width 174 height 12
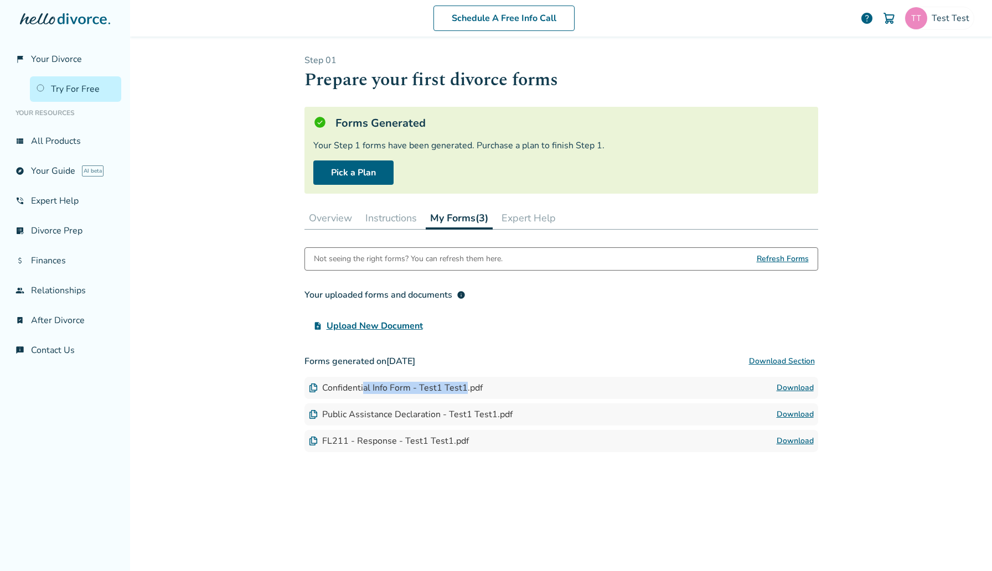
click at [797, 388] on link "Download" at bounding box center [794, 387] width 37 height 13
drag, startPoint x: 363, startPoint y: 411, endPoint x: 477, endPoint y: 411, distance: 114.0
click at [477, 411] on div "Public Assistance Declaration - Test1 Test1.pdf" at bounding box center [411, 414] width 204 height 12
click at [797, 417] on link "Download" at bounding box center [794, 414] width 37 height 13
drag, startPoint x: 438, startPoint y: 434, endPoint x: 367, endPoint y: 433, distance: 71.4
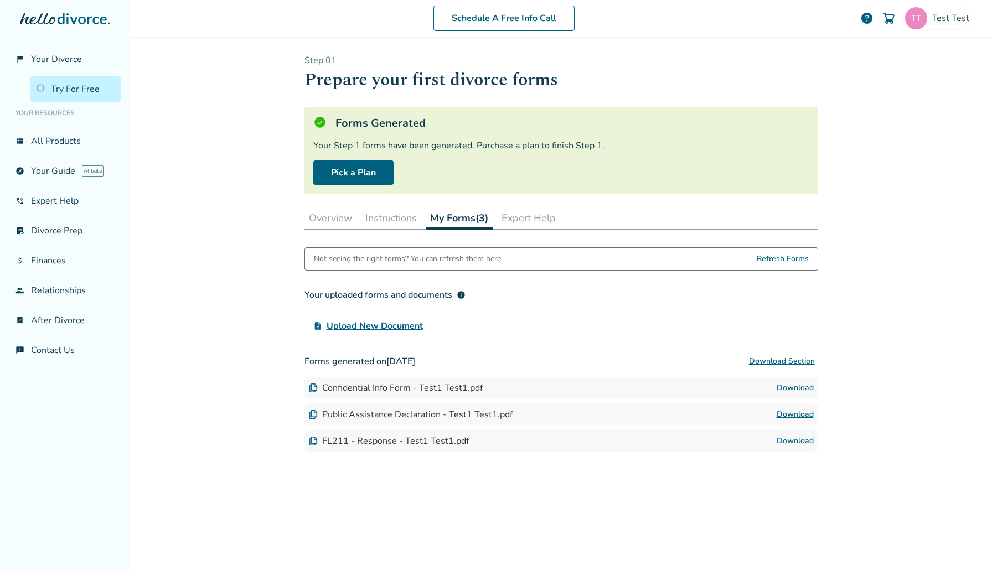
click at [367, 433] on div "FL211 - Response - Test1 Test1.pdf Download" at bounding box center [561, 441] width 514 height 22
drag, startPoint x: 389, startPoint y: 439, endPoint x: 442, endPoint y: 439, distance: 52.6
click at [442, 439] on div "FL211 - Response - Test1 Test1.pdf" at bounding box center [389, 441] width 160 height 12
click at [811, 432] on div "FL211 - Response - Test1 Test1.pdf Download" at bounding box center [561, 441] width 514 height 22
click at [802, 438] on link "Download" at bounding box center [794, 440] width 37 height 13
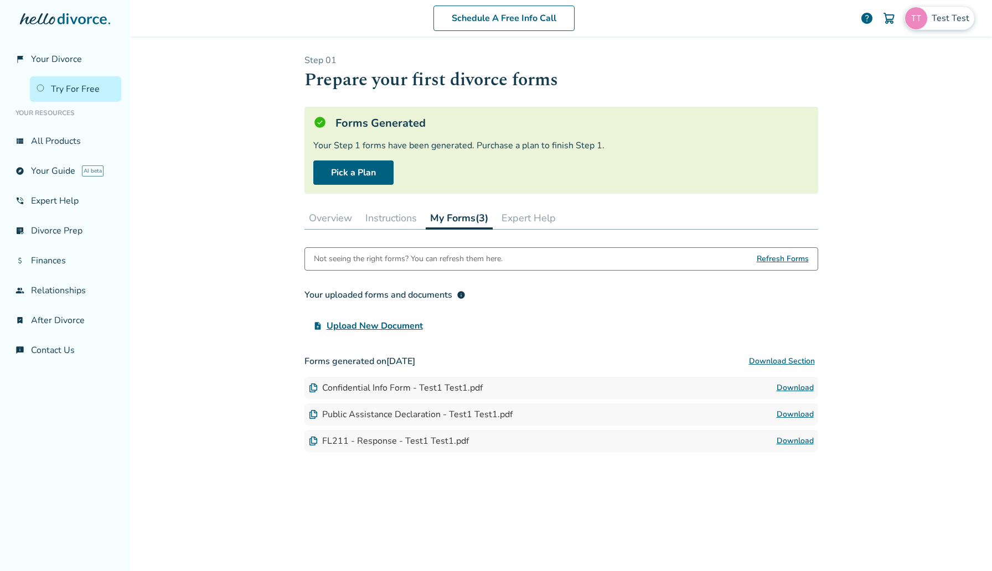
click at [929, 19] on div "Test Test" at bounding box center [939, 18] width 70 height 23
click at [851, 188] on button "Sign Out" at bounding box center [847, 196] width 42 height 16
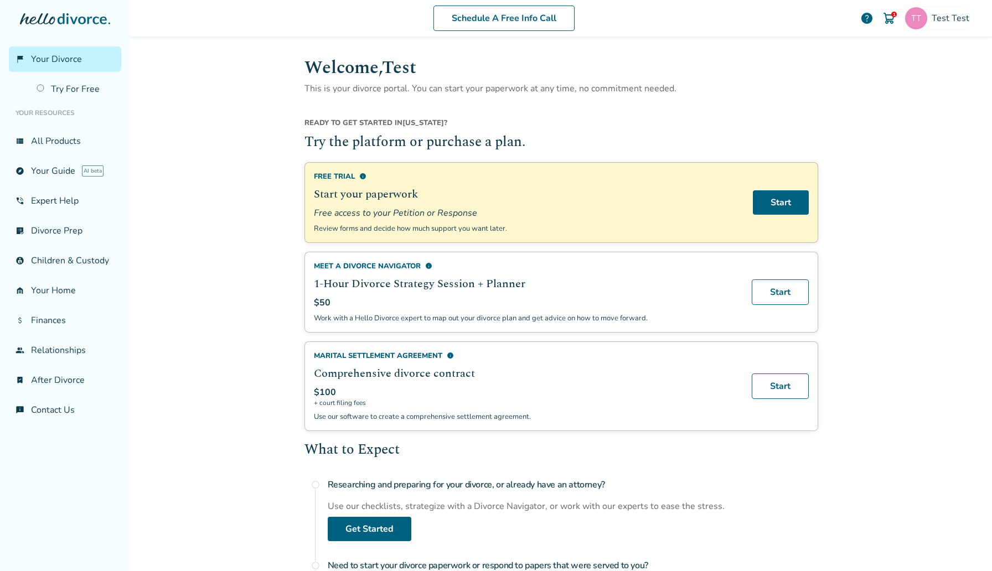
click at [81, 104] on li "Your Resources" at bounding box center [65, 113] width 112 height 22
click at [924, 30] on div "Schedule A Free Info Call Test Test 1 help" at bounding box center [561, 18] width 844 height 43
click at [926, 22] on img at bounding box center [916, 18] width 22 height 22
click at [845, 188] on button "Sign Out" at bounding box center [847, 196] width 42 height 16
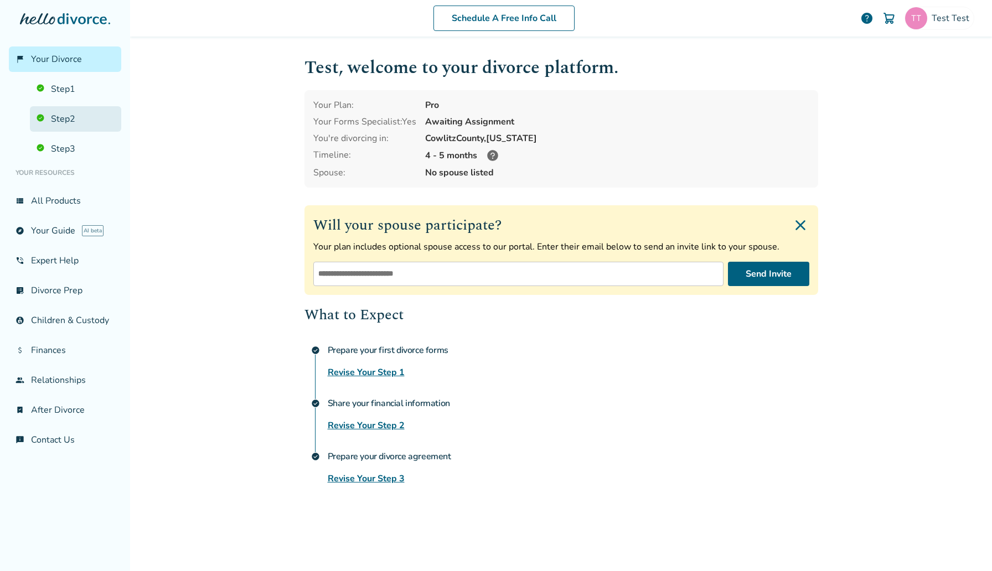
click at [85, 108] on link "Step 2" at bounding box center [75, 118] width 91 height 25
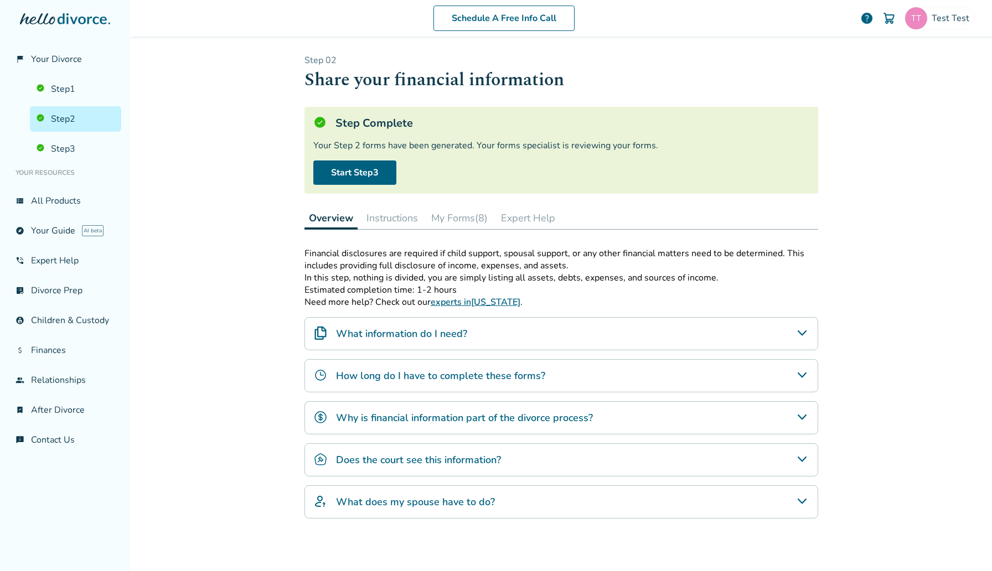
click at [79, 165] on li "Your Resources" at bounding box center [65, 173] width 112 height 22
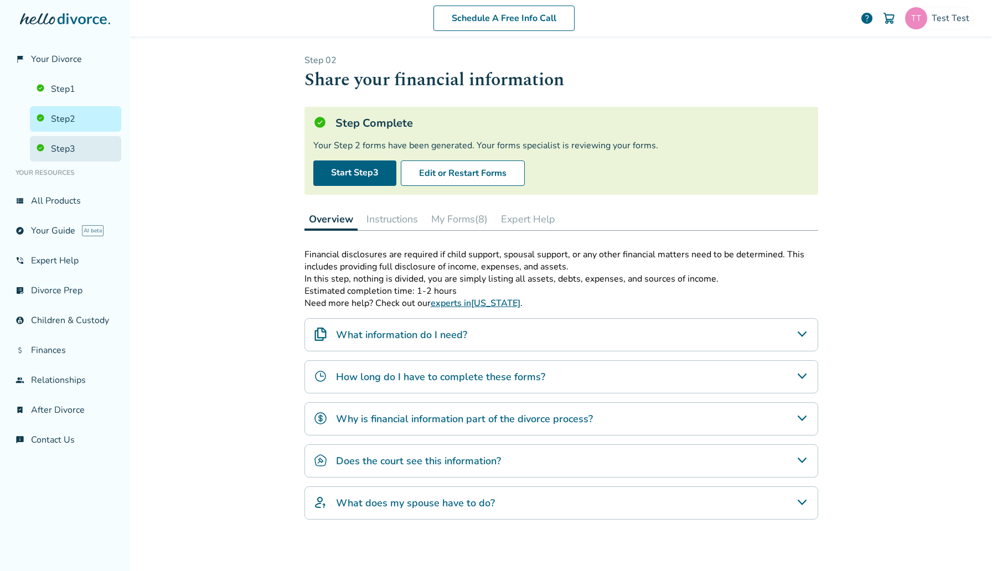
click at [104, 138] on link "Step 3" at bounding box center [75, 148] width 91 height 25
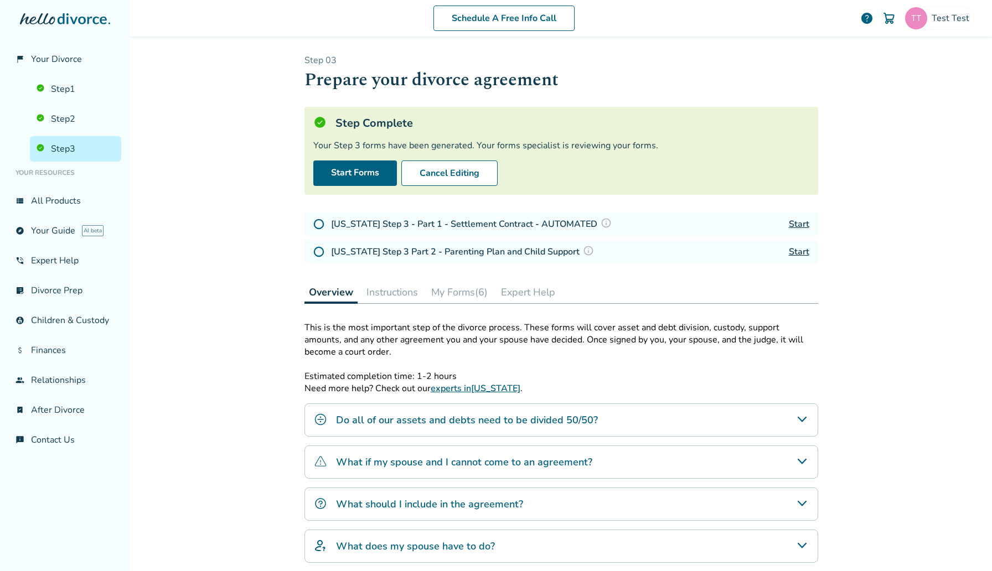
click at [470, 286] on button "My Forms (6)" at bounding box center [459, 292] width 65 height 22
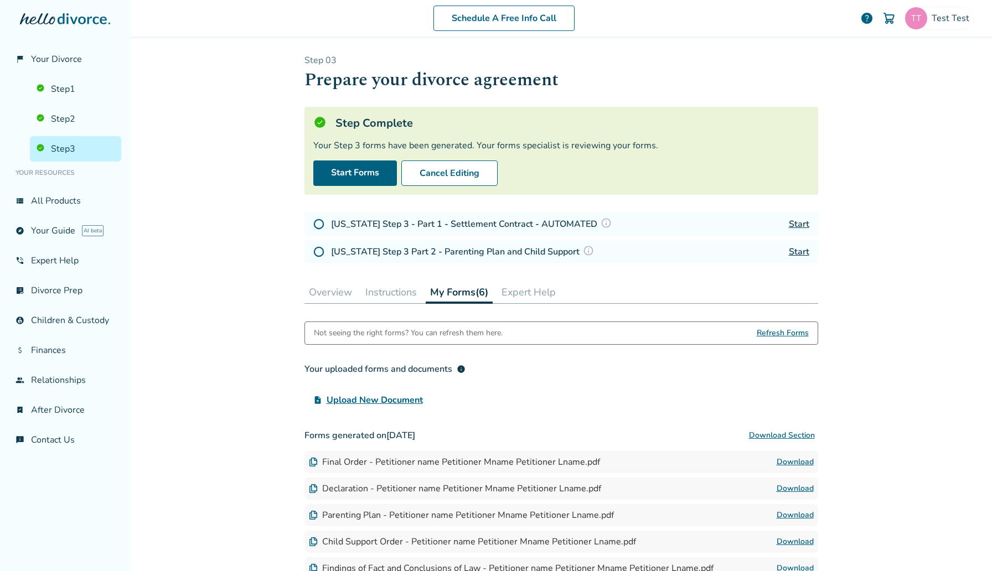
scroll to position [129, 0]
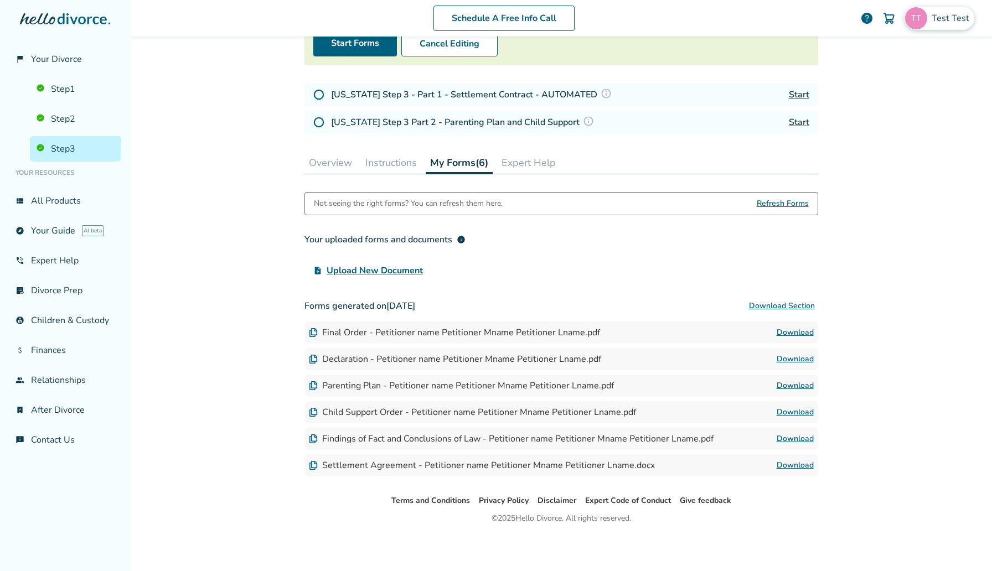
click at [952, 12] on div "Test Test" at bounding box center [939, 18] width 70 height 23
click at [883, 61] on span "[EMAIL_ADDRESS][DOMAIN_NAME]" at bounding box center [899, 68] width 147 height 24
copy span "[EMAIL_ADDRESS][DOMAIN_NAME]"
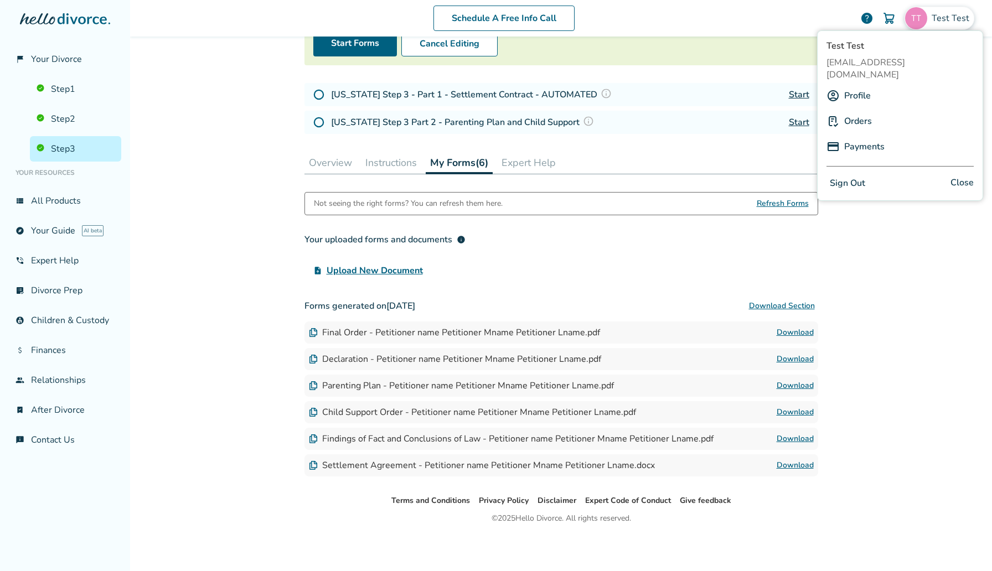
click at [293, 173] on div "Schedule A Free Info Call Test Test help Schedule A Free Call Test Test sephiro…" at bounding box center [561, 285] width 862 height 571
drag, startPoint x: 799, startPoint y: 89, endPoint x: 800, endPoint y: 3, distance: 85.8
click at [0, 0] on div "flag_2 Your Divorce Step 1 Step 2 Step 3 Your Resources view_list All Products …" at bounding box center [496, 285] width 992 height 571
click at [958, 11] on div "Test Test" at bounding box center [939, 18] width 70 height 23
click at [893, 59] on span "[EMAIL_ADDRESS][DOMAIN_NAME]" at bounding box center [899, 68] width 147 height 24
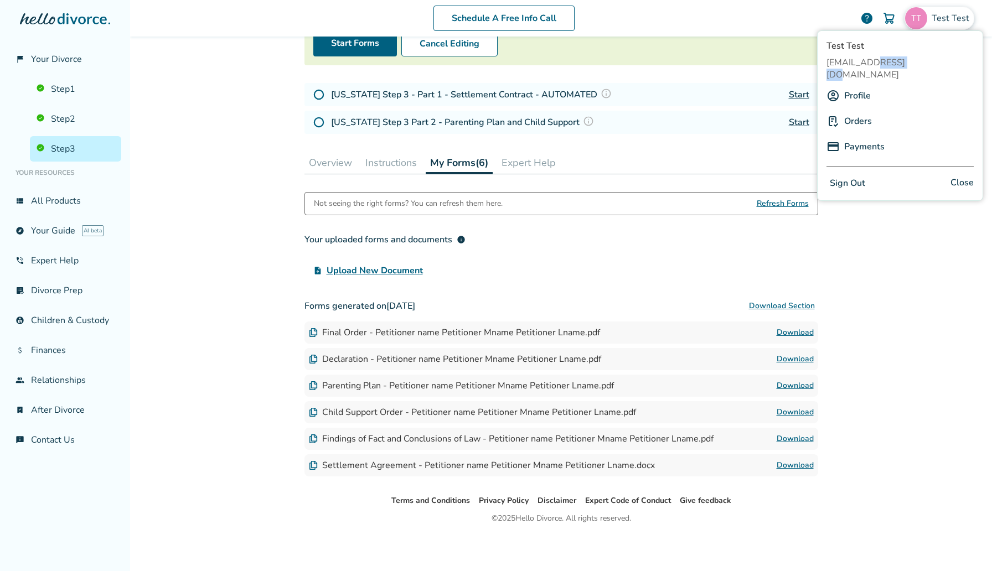
click at [893, 59] on span "[EMAIL_ADDRESS][DOMAIN_NAME]" at bounding box center [899, 68] width 147 height 24
copy span "[EMAIL_ADDRESS][DOMAIN_NAME]"
click at [102, 89] on link "Step 1" at bounding box center [75, 88] width 91 height 25
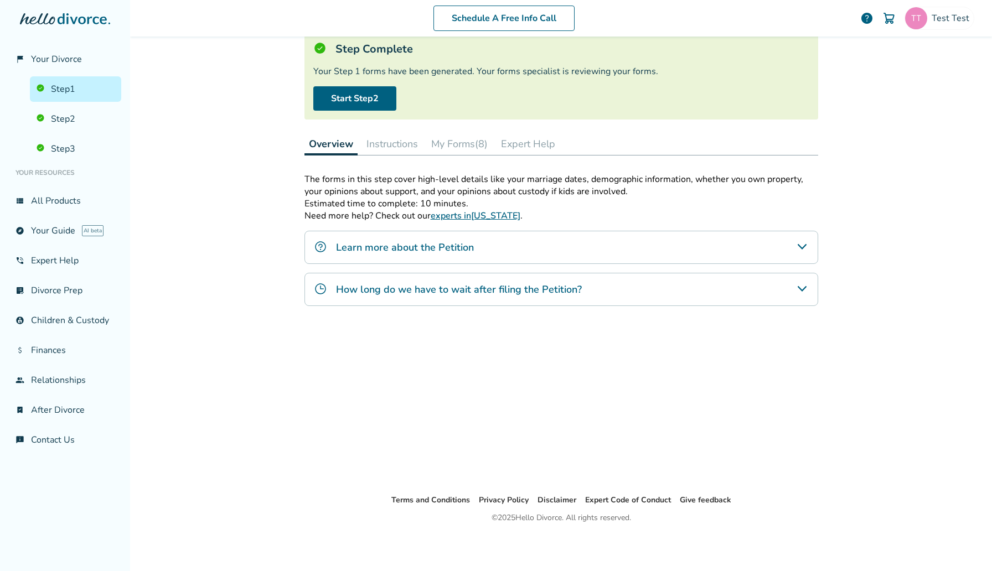
scroll to position [54, 0]
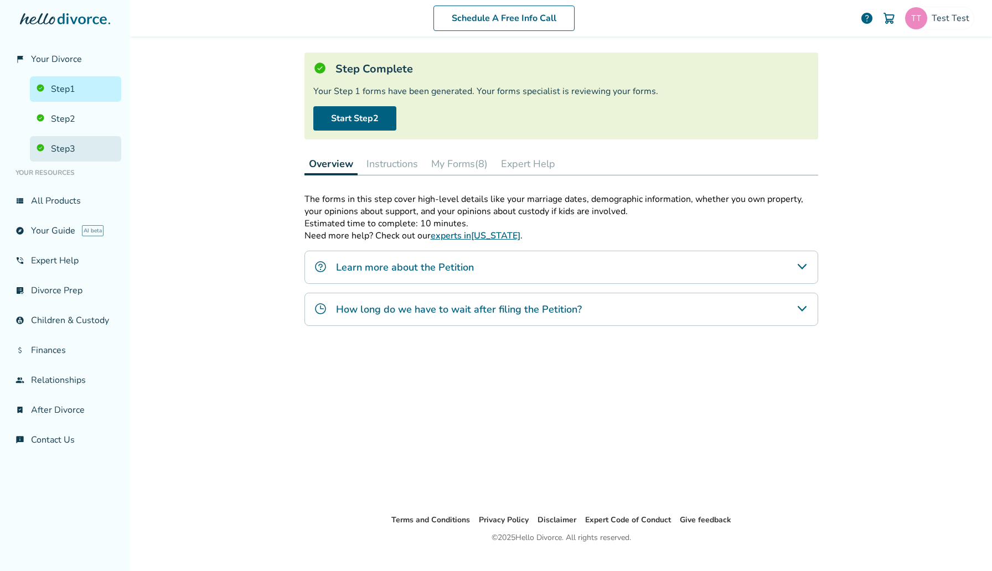
click at [99, 148] on link "Step 3" at bounding box center [75, 148] width 91 height 25
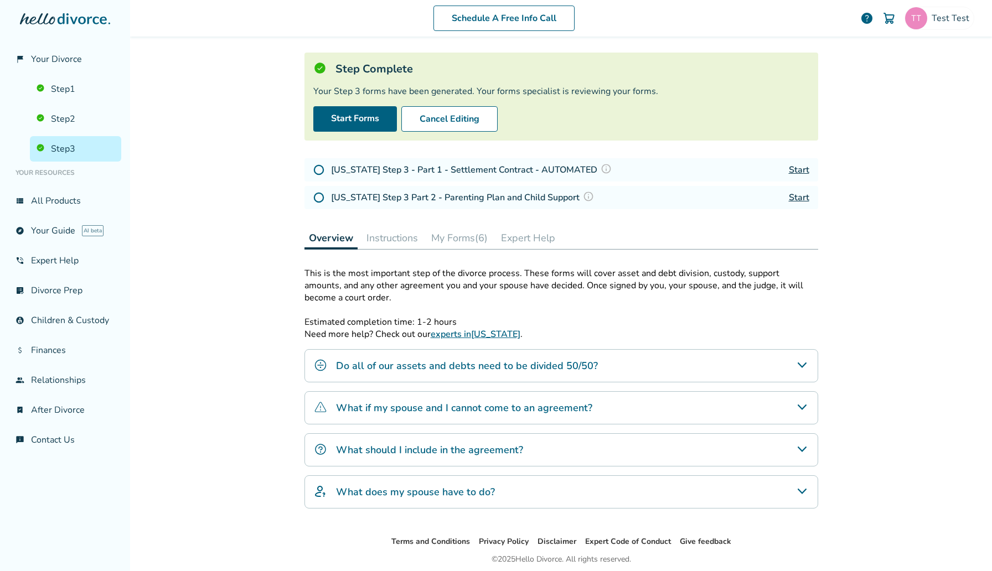
click at [476, 237] on button "My Forms (6)" at bounding box center [459, 238] width 65 height 22
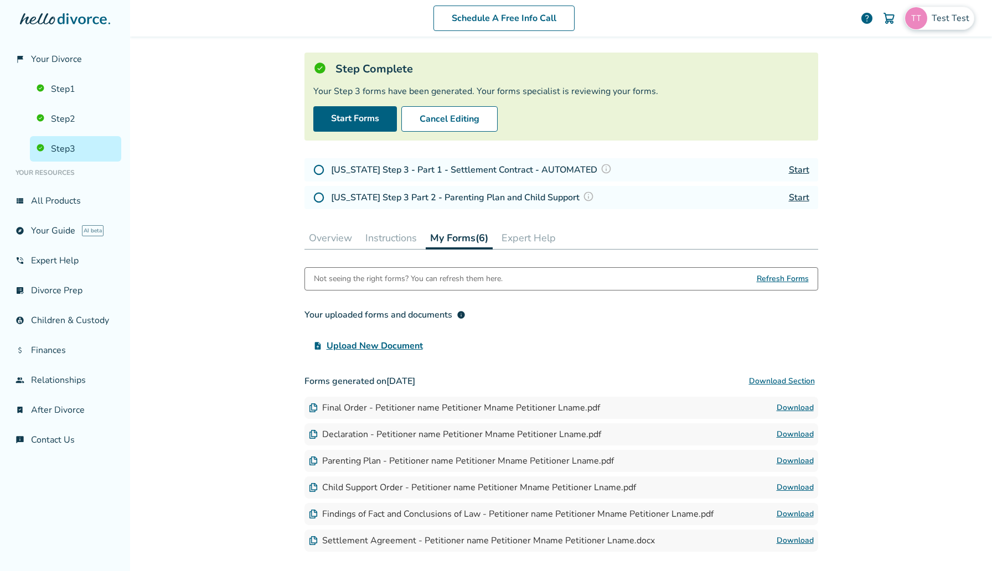
click at [939, 25] on div "Test Test" at bounding box center [939, 18] width 70 height 23
click at [887, 59] on span "[EMAIL_ADDRESS][DOMAIN_NAME]" at bounding box center [899, 68] width 147 height 24
copy span "[EMAIL_ADDRESS][DOMAIN_NAME]"
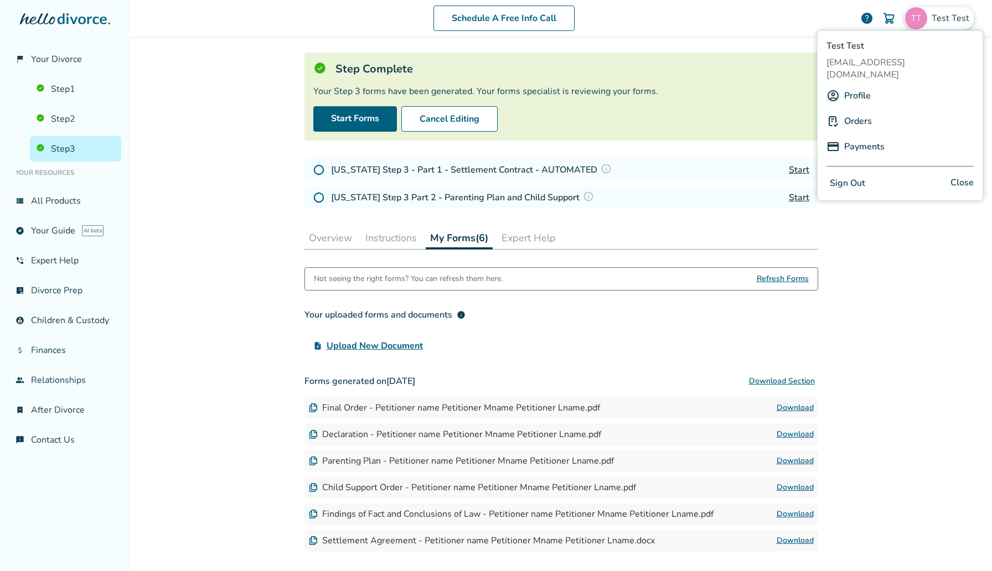
click at [870, 229] on div "Schedule A Free Info Call Test Test help Schedule A Free Call Test Test sephiro…" at bounding box center [561, 285] width 862 height 571
click at [797, 191] on link "Start" at bounding box center [799, 197] width 20 height 12
click at [797, 193] on link "Start" at bounding box center [799, 197] width 20 height 12
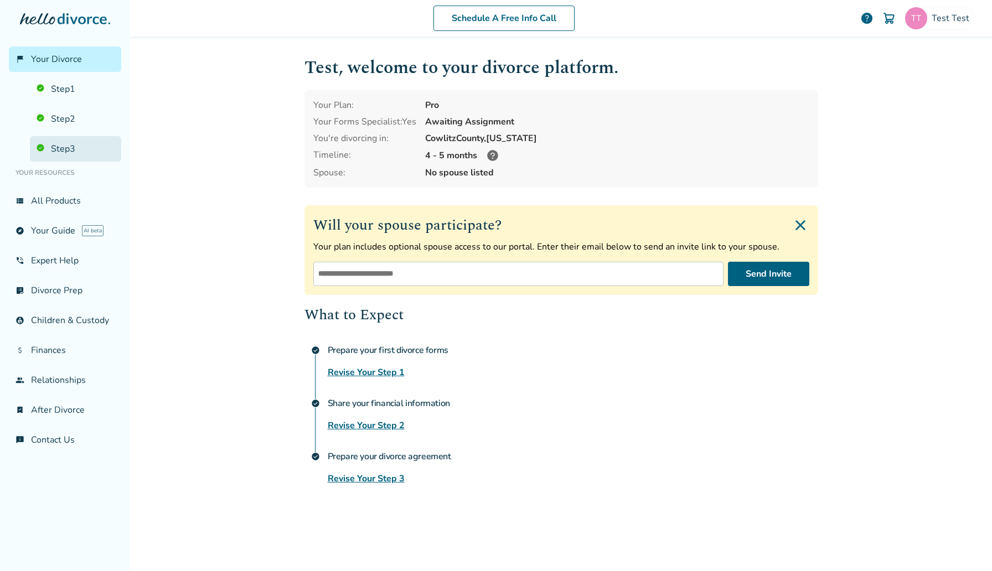
click at [96, 146] on link "Step 3" at bounding box center [75, 148] width 91 height 25
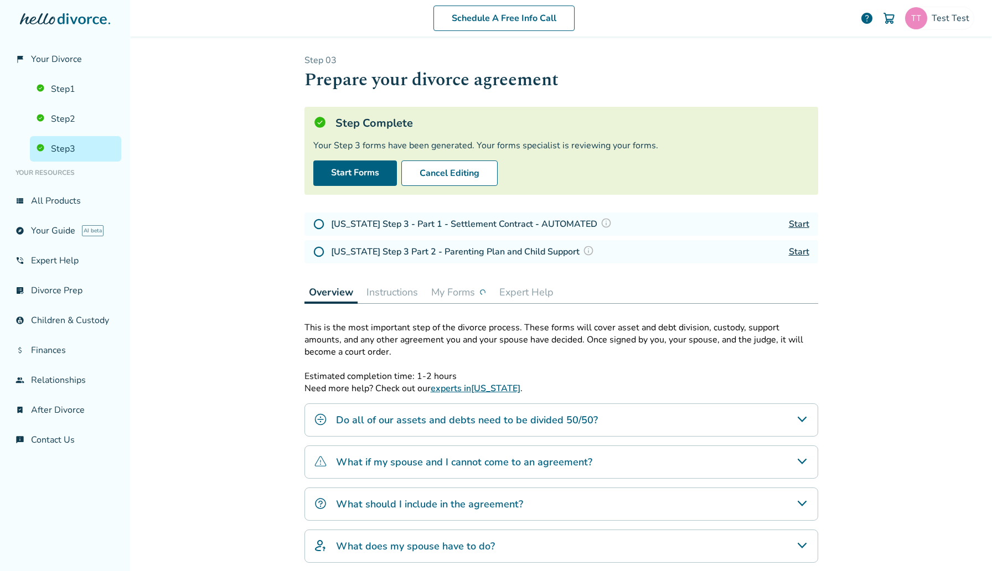
click at [490, 294] on button "My Forms" at bounding box center [459, 292] width 64 height 22
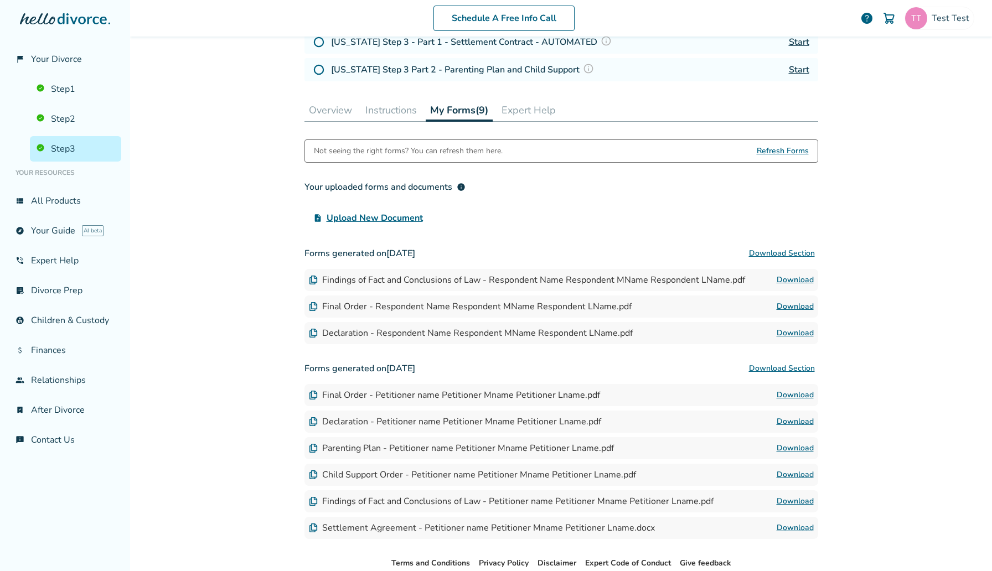
scroll to position [187, 0]
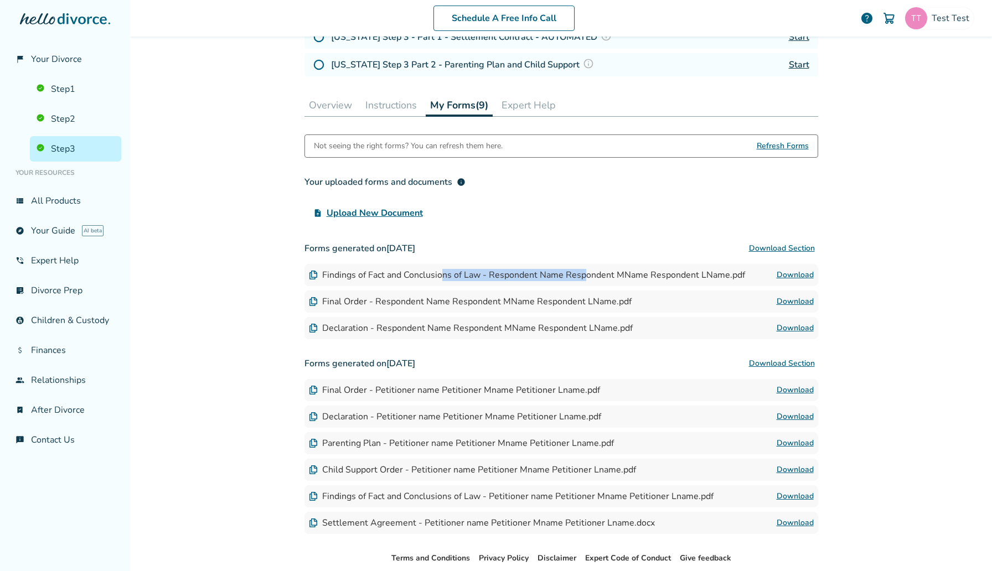
drag, startPoint x: 443, startPoint y: 278, endPoint x: 587, endPoint y: 276, distance: 144.4
click at [587, 276] on div "Findings of Fact and Conclusions of Law - Respondent Name Respondent MName Resp…" at bounding box center [527, 275] width 436 height 12
click at [790, 268] on link "Download" at bounding box center [794, 274] width 37 height 13
drag, startPoint x: 386, startPoint y: 298, endPoint x: 545, endPoint y: 300, distance: 158.8
click at [545, 300] on div "Final Order - Respondent Name Respondent MName Respondent LName.pdf" at bounding box center [470, 302] width 323 height 12
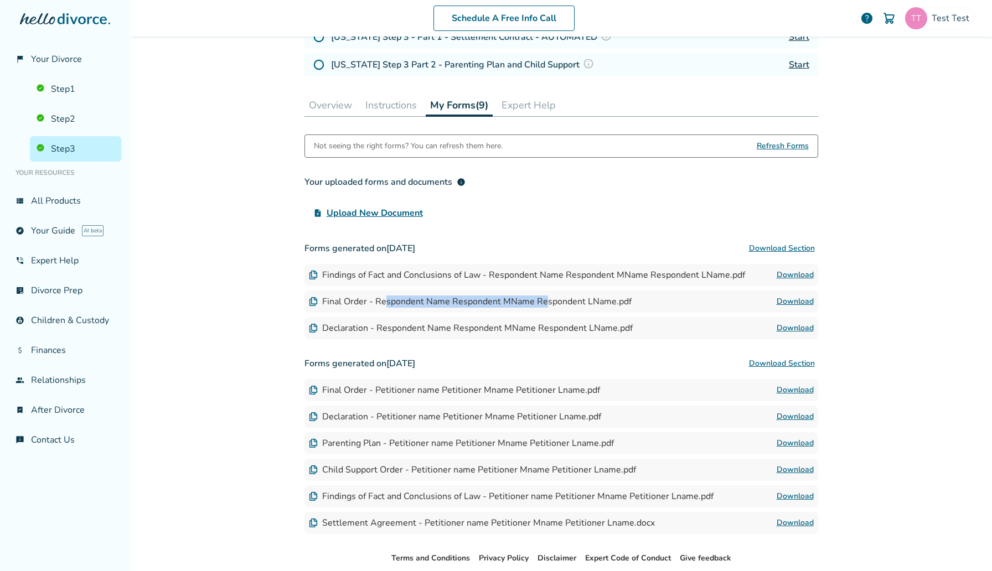
click at [786, 302] on link "Download" at bounding box center [794, 301] width 37 height 13
